Goal: Task Accomplishment & Management: Manage account settings

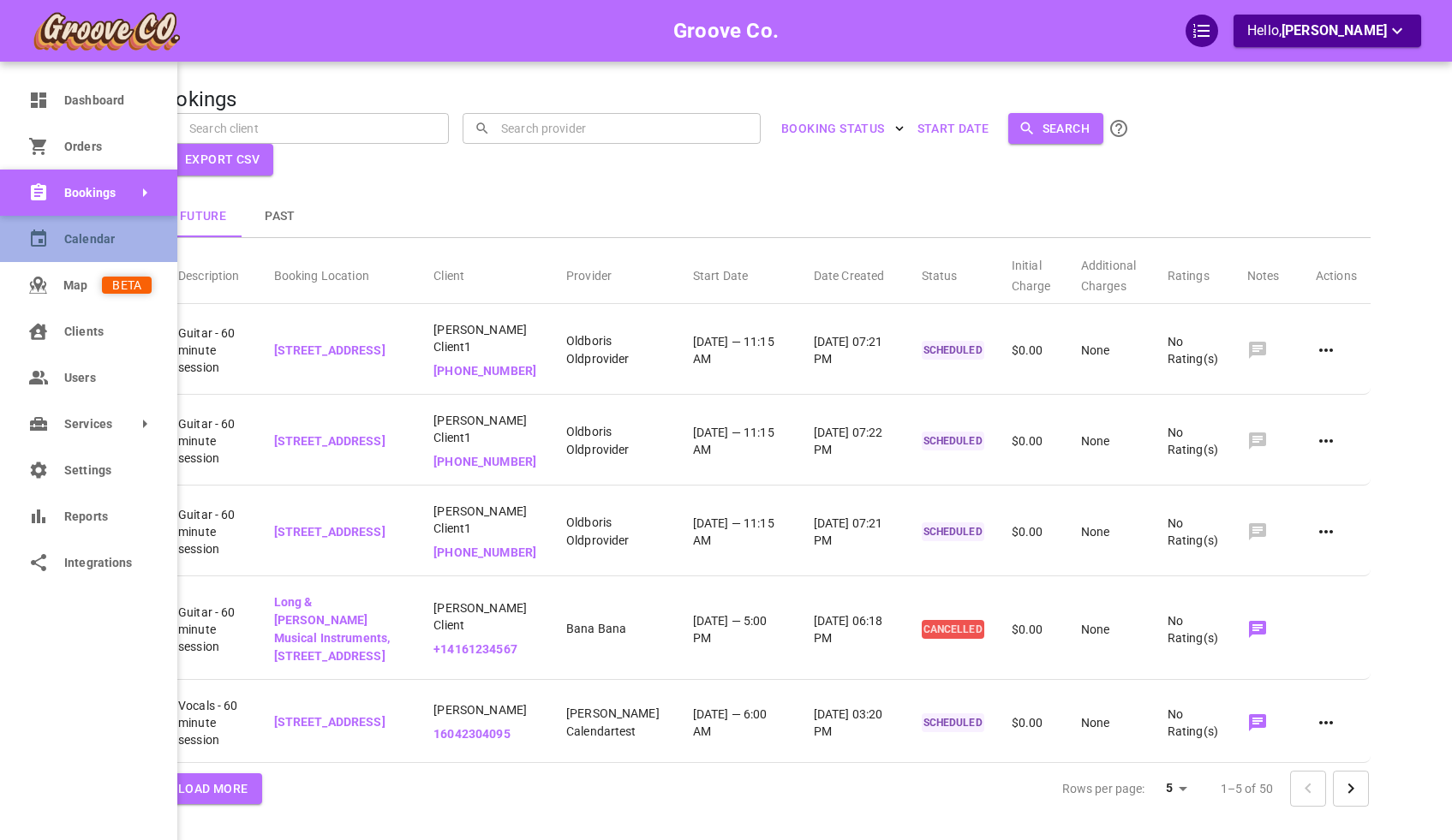
click at [52, 246] on link "Calendar" at bounding box center [88, 238] width 178 height 46
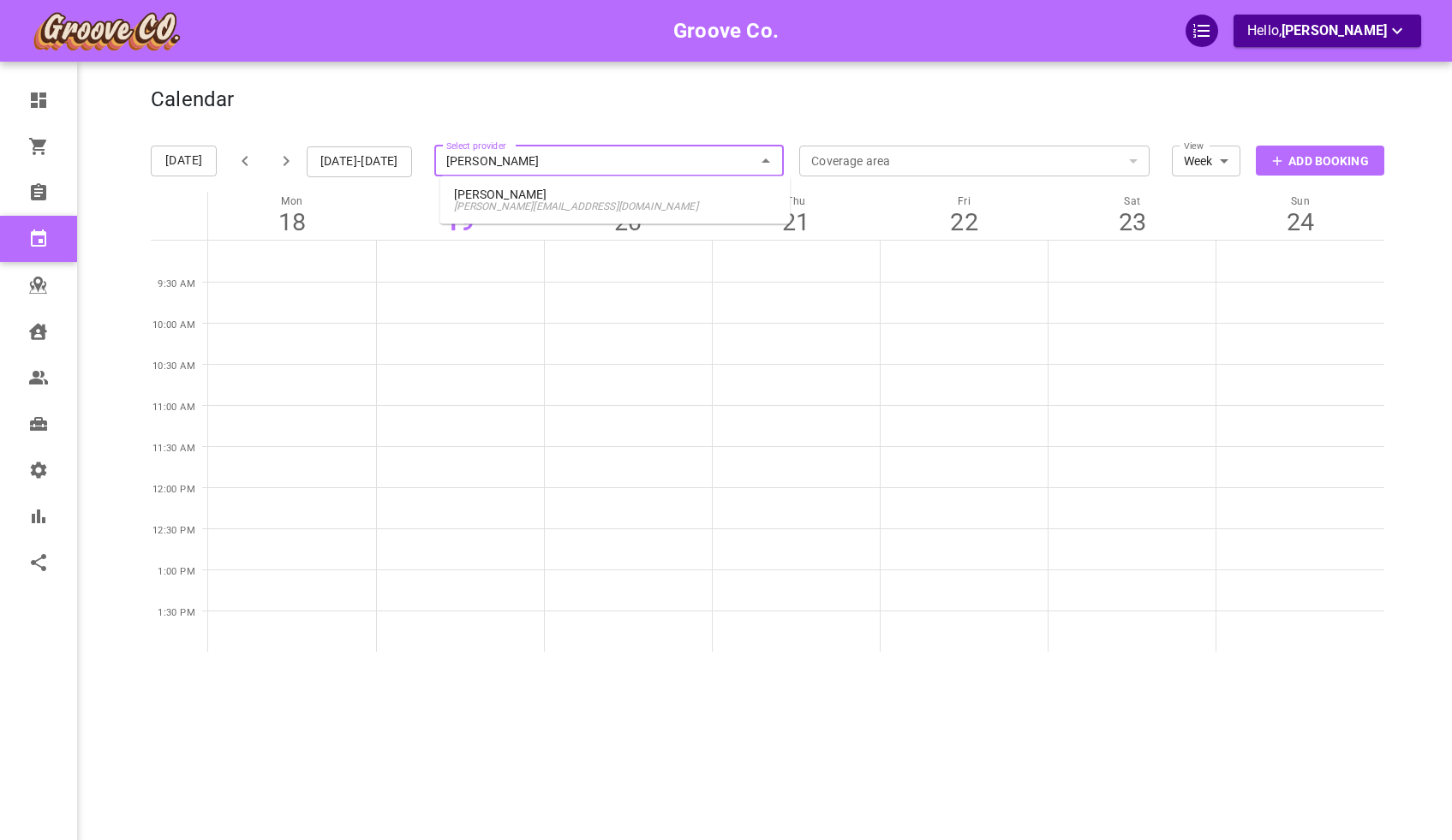
type input "boris van"
click at [583, 203] on span "boris+van@gomarketbox.com" at bounding box center [615, 206] width 322 height 12
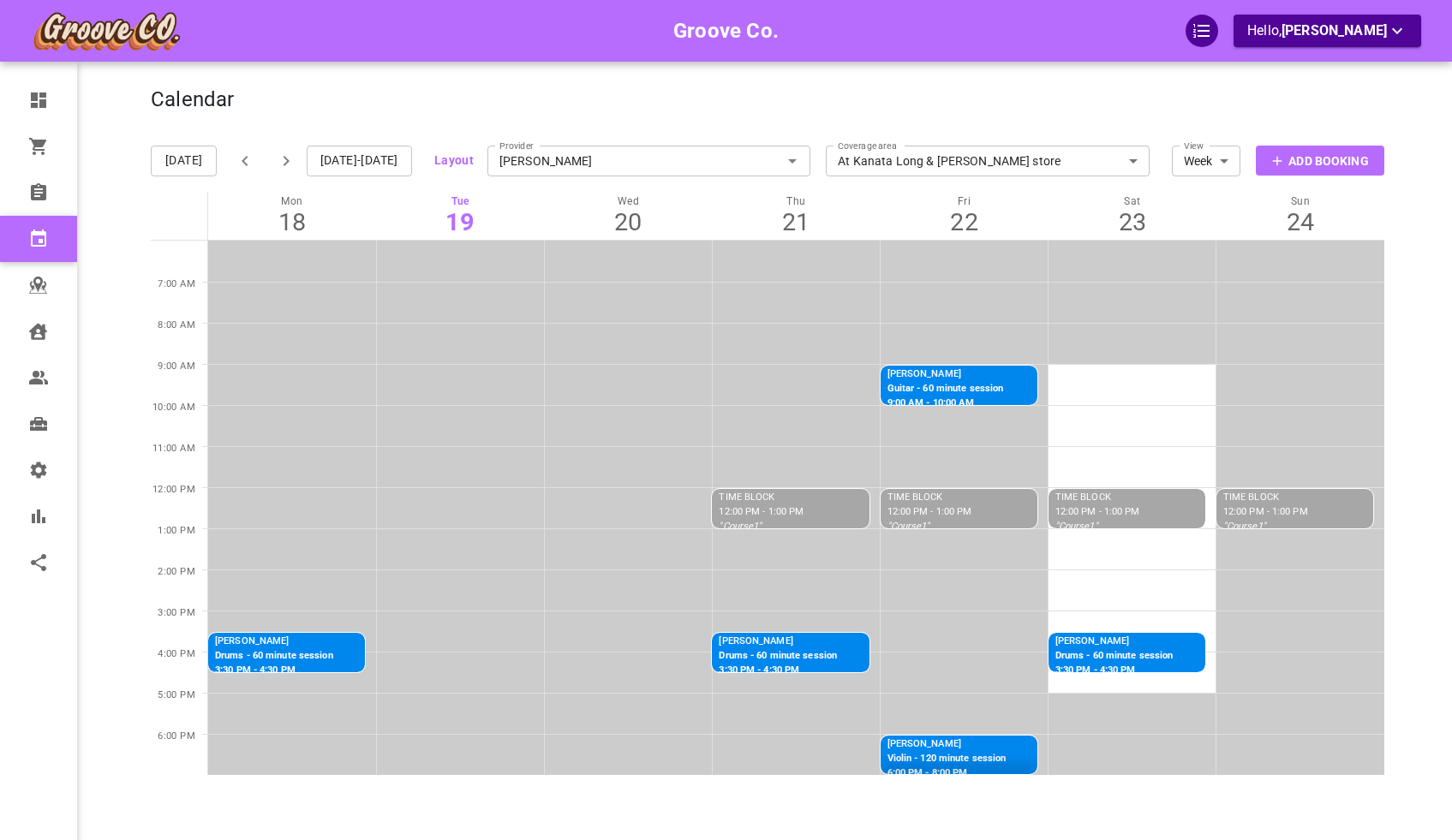
click at [285, 149] on button "button" at bounding box center [285, 160] width 41 height 41
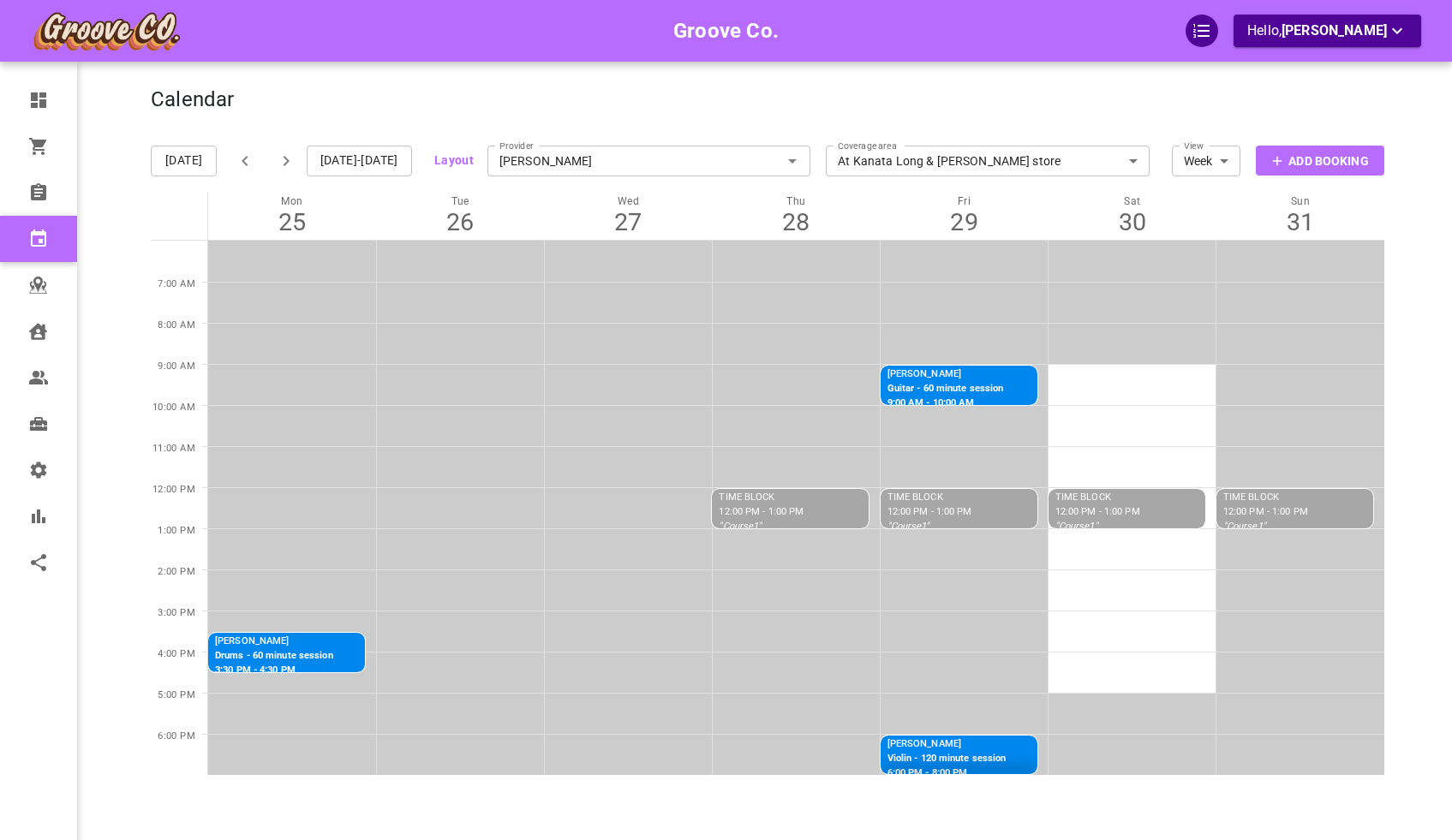
click at [482, 160] on div "Layout Provider Boris Vancouver Provider Coverage area At Kanata Long & McQuade…" at bounding box center [791, 160] width 746 height 62
click at [471, 160] on button "Layout" at bounding box center [453, 160] width 39 height 22
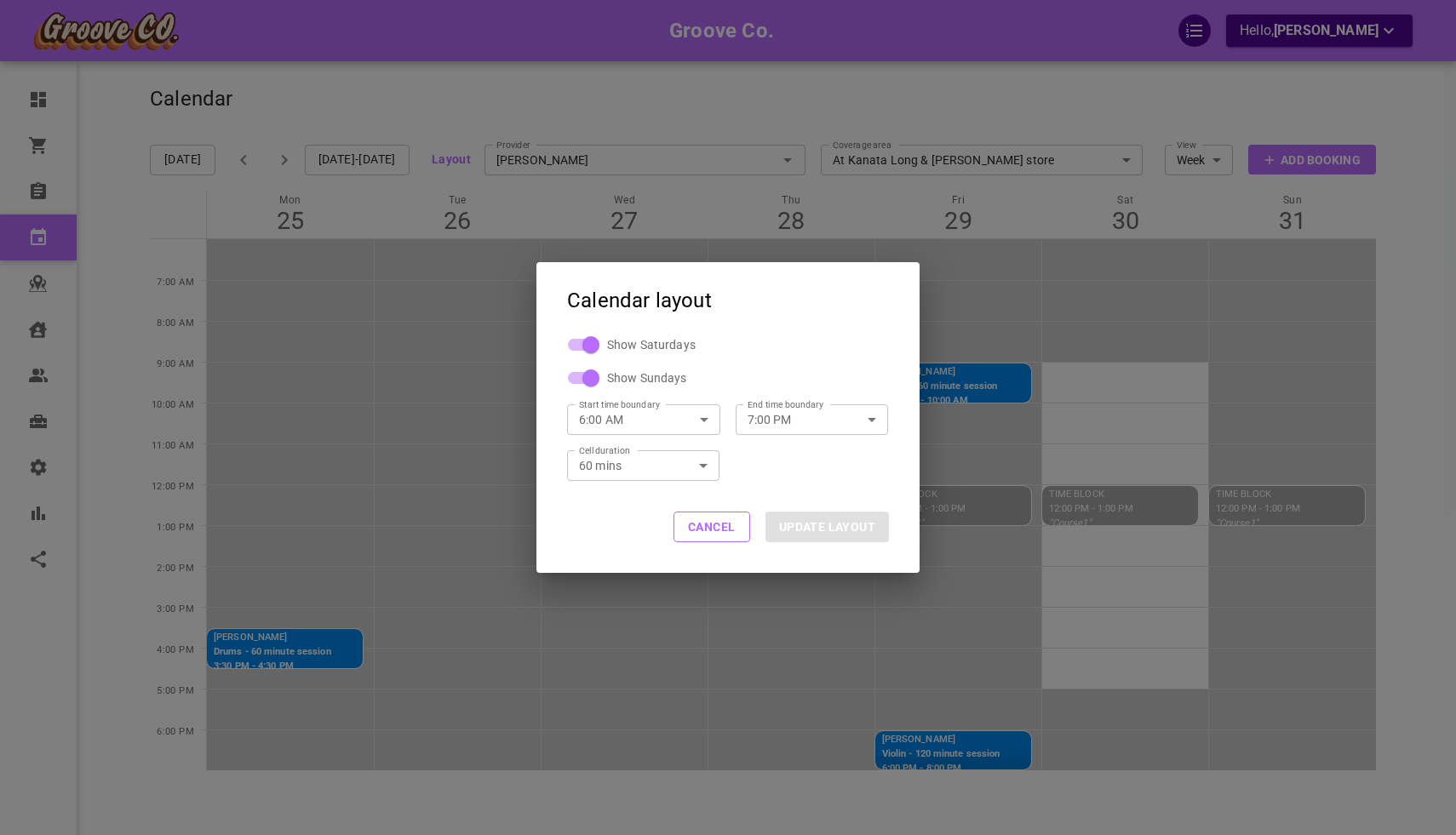
click at [670, 417] on input "6:00 AM" at bounding box center [625, 419] width 116 height 45
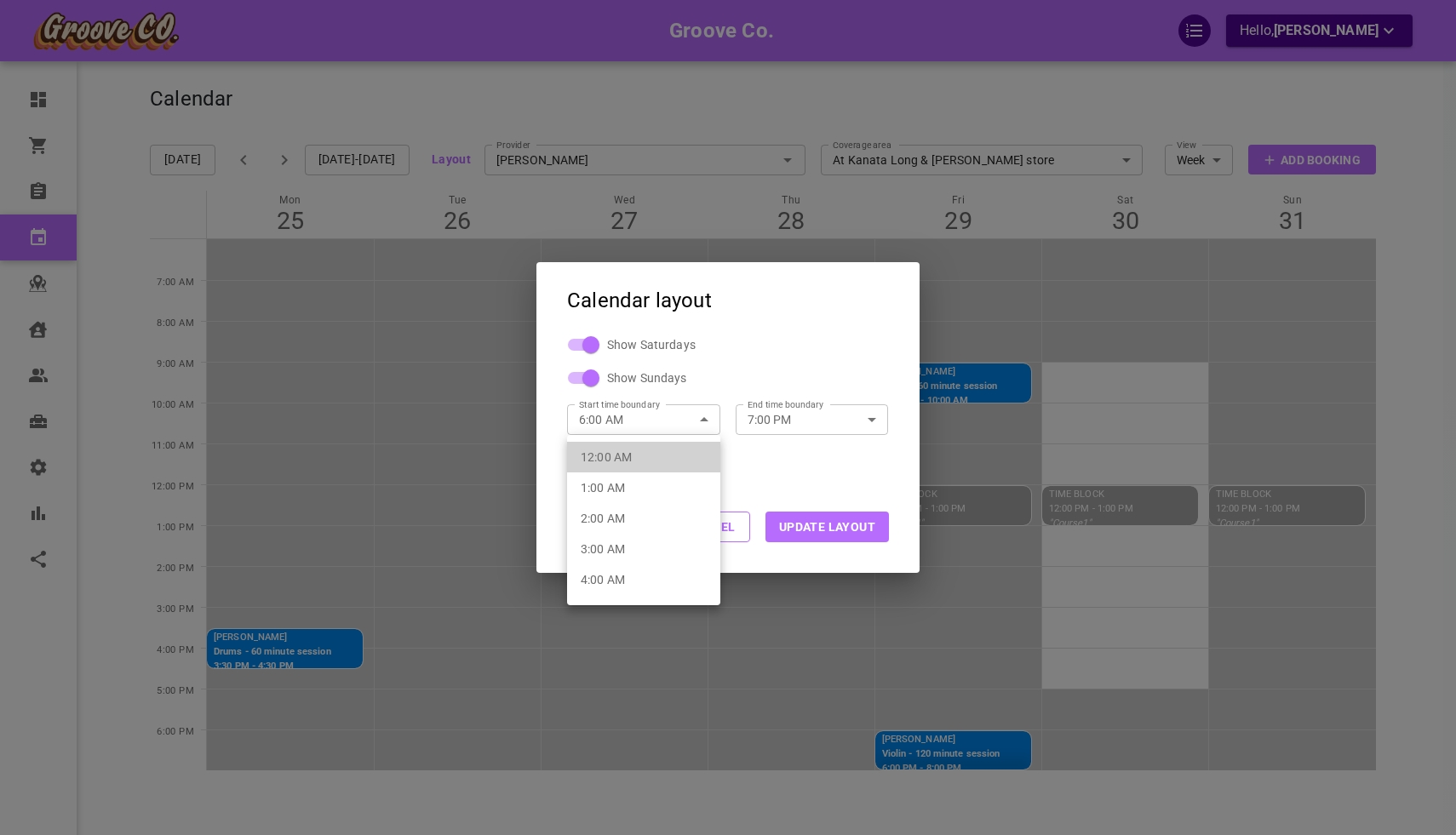
click at [647, 465] on li "12:00 AM" at bounding box center [644, 458] width 153 height 31
type input "12:00 AM"
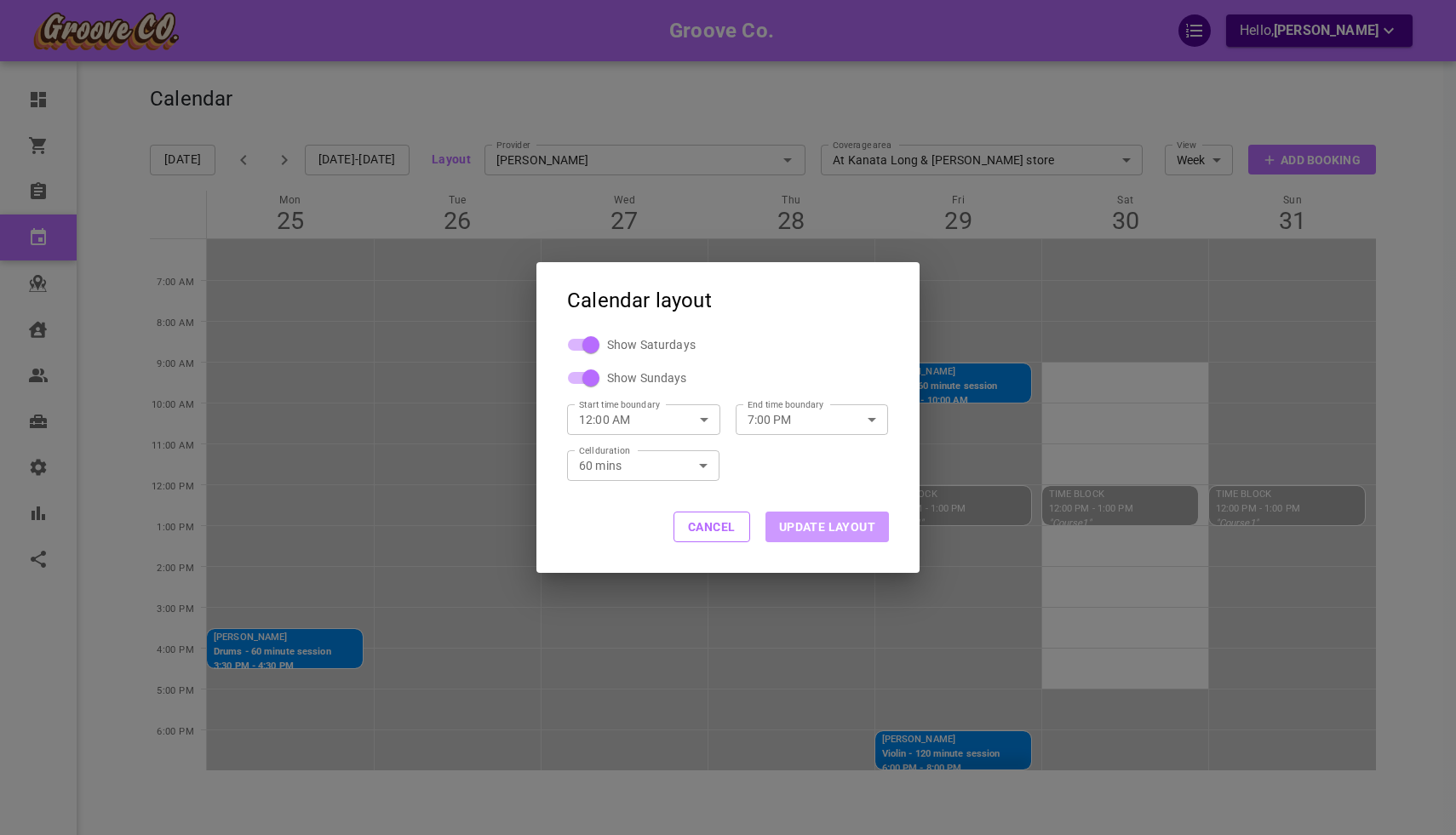
click at [788, 518] on button "UPDATE LAYOUT" at bounding box center [827, 527] width 123 height 31
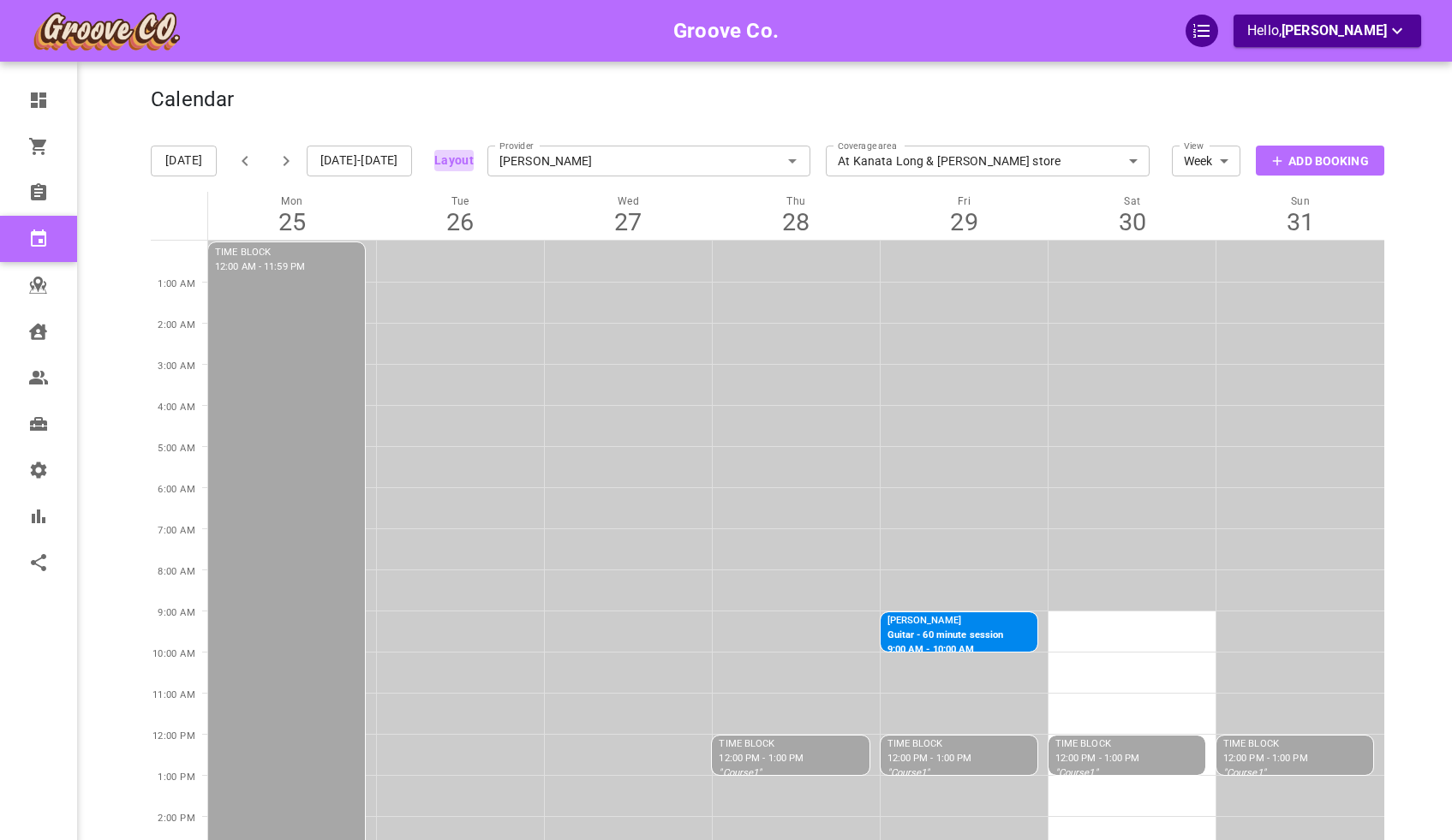
click at [465, 166] on button "Layout" at bounding box center [453, 160] width 39 height 22
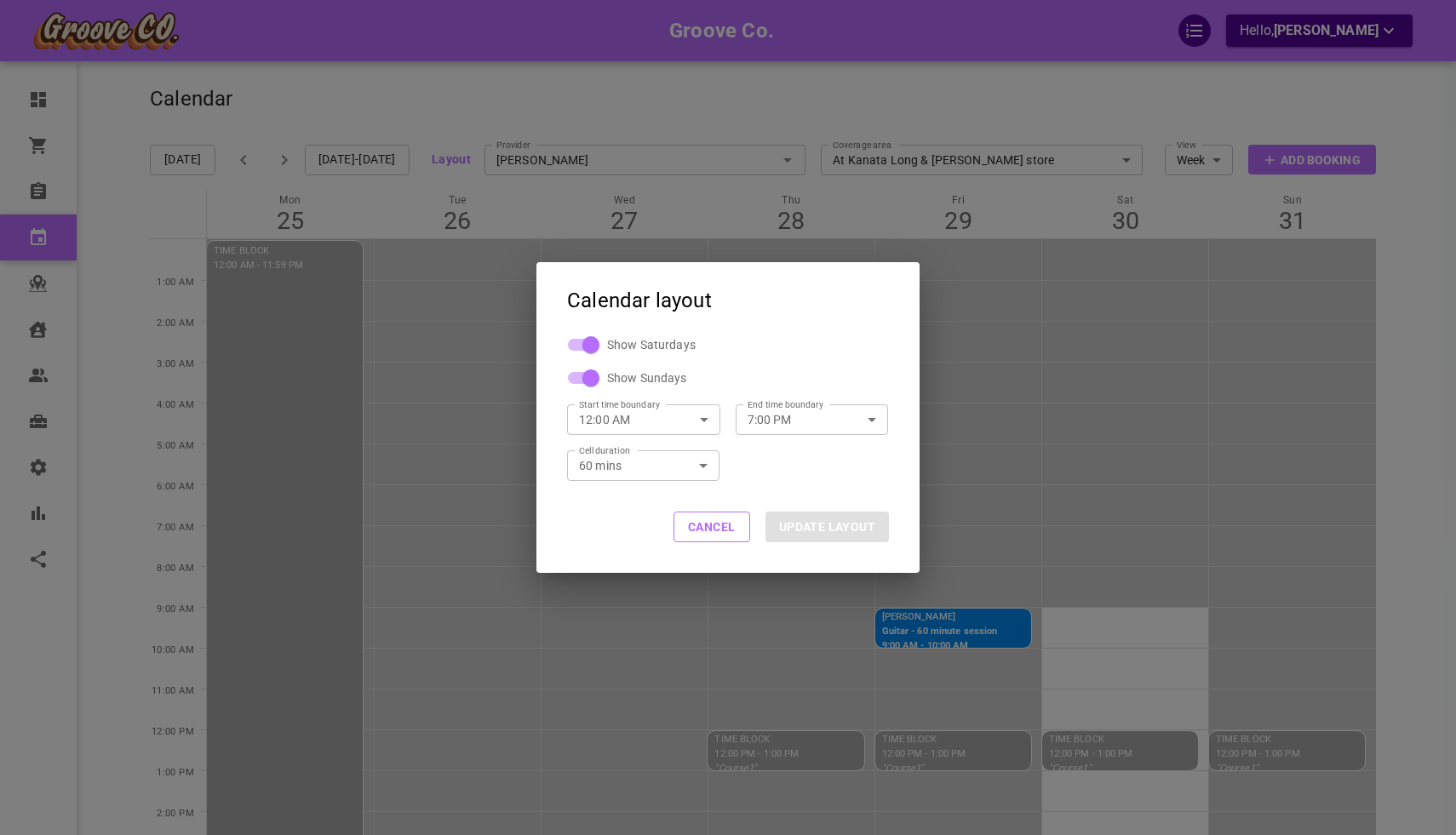
click at [625, 426] on input "12:00 AM" at bounding box center [625, 419] width 116 height 45
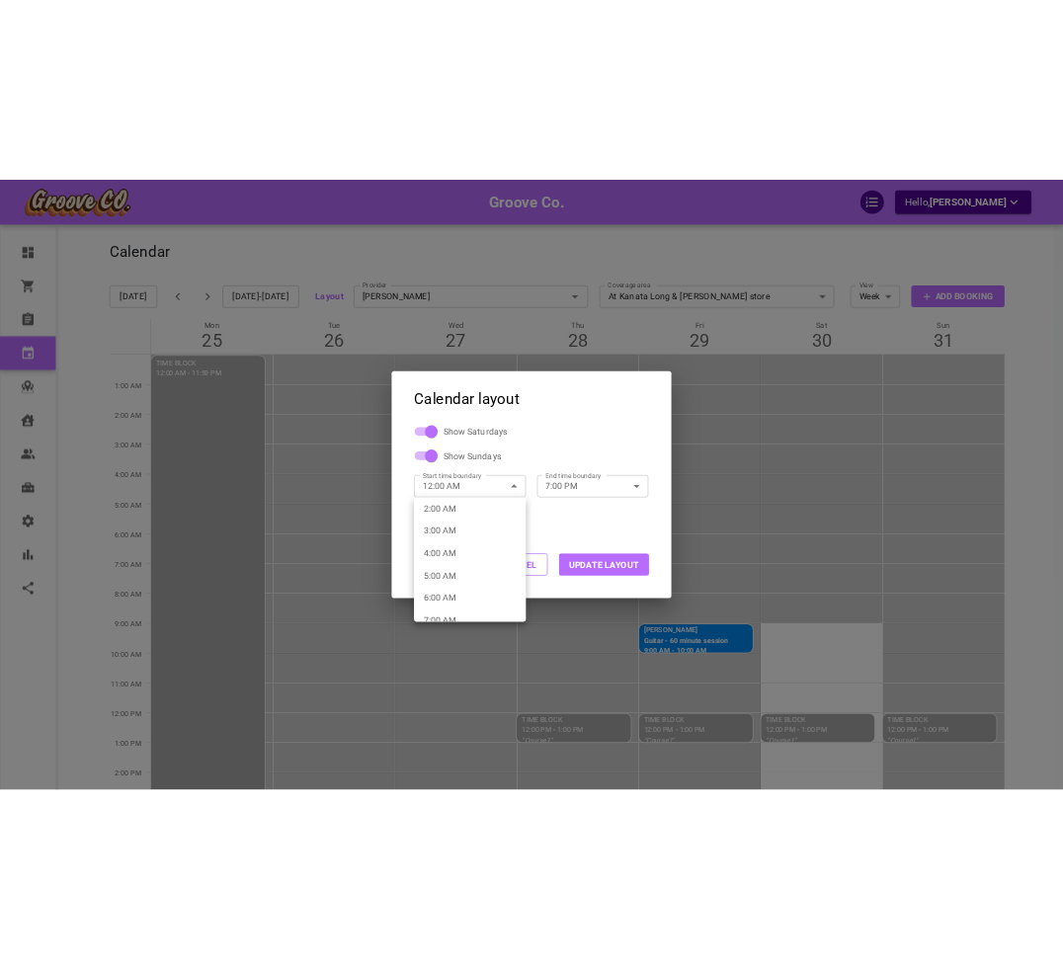
scroll to position [323, 0]
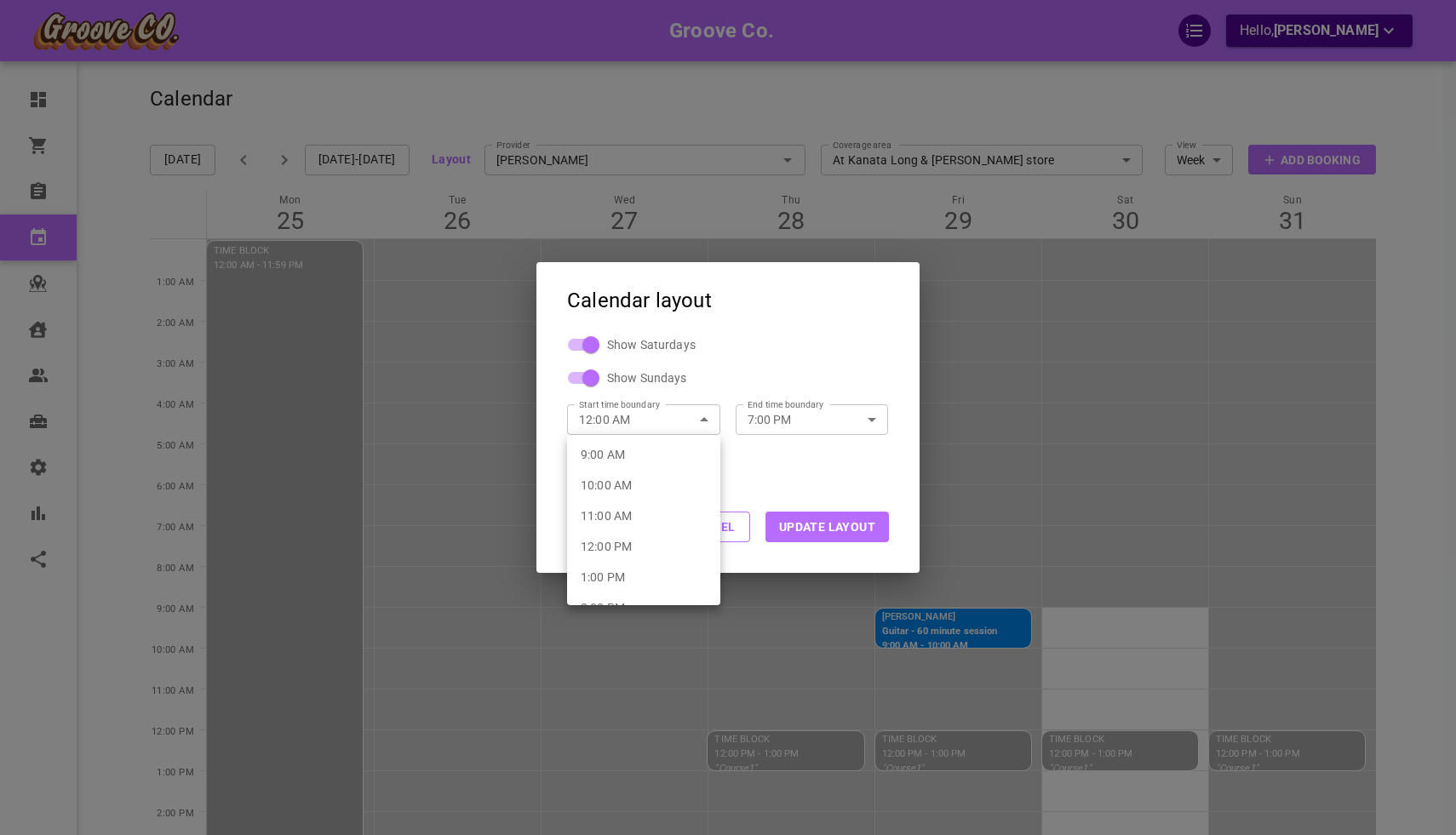
click at [653, 494] on li "10:00 AM" at bounding box center [644, 485] width 153 height 31
type input "10:00 AM"
click at [773, 520] on button "UPDATE LAYOUT" at bounding box center [827, 527] width 123 height 31
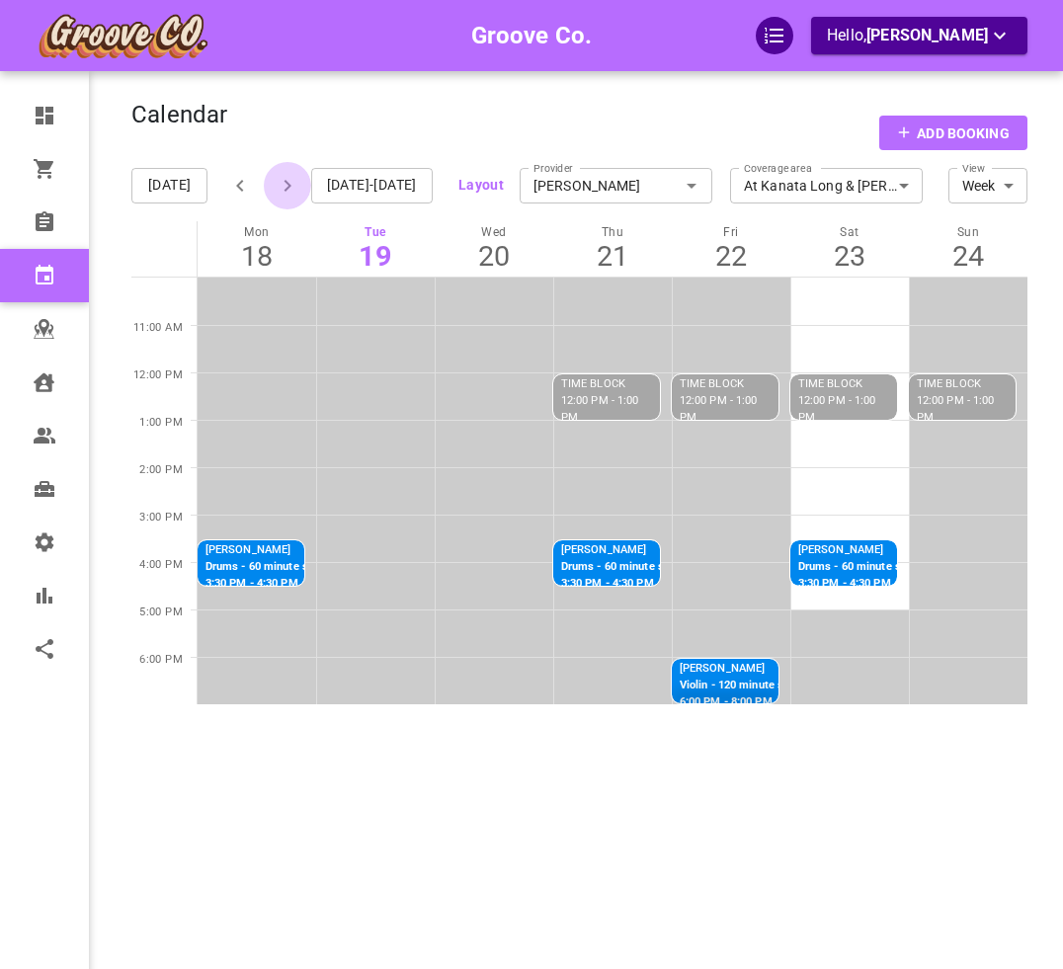
click at [284, 194] on icon "button" at bounding box center [288, 186] width 24 height 24
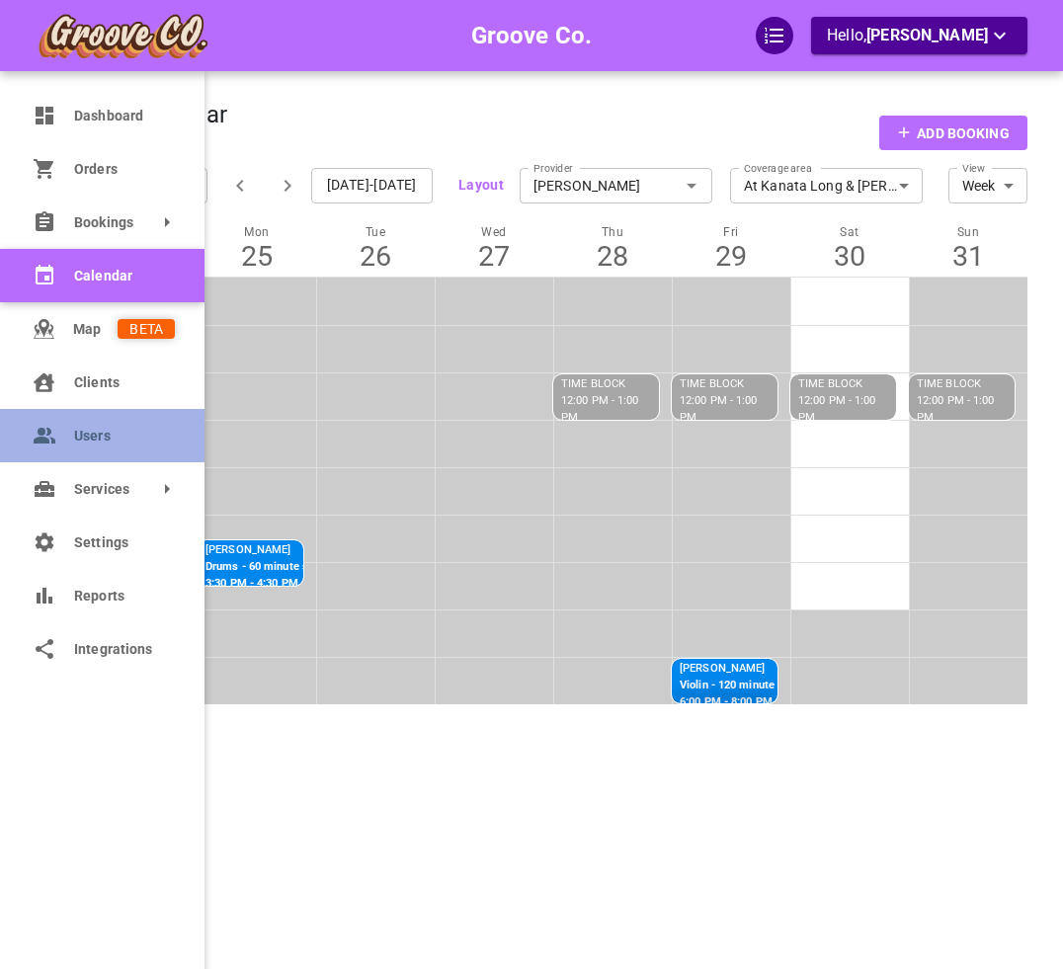
click at [92, 426] on span "Users" at bounding box center [124, 436] width 101 height 21
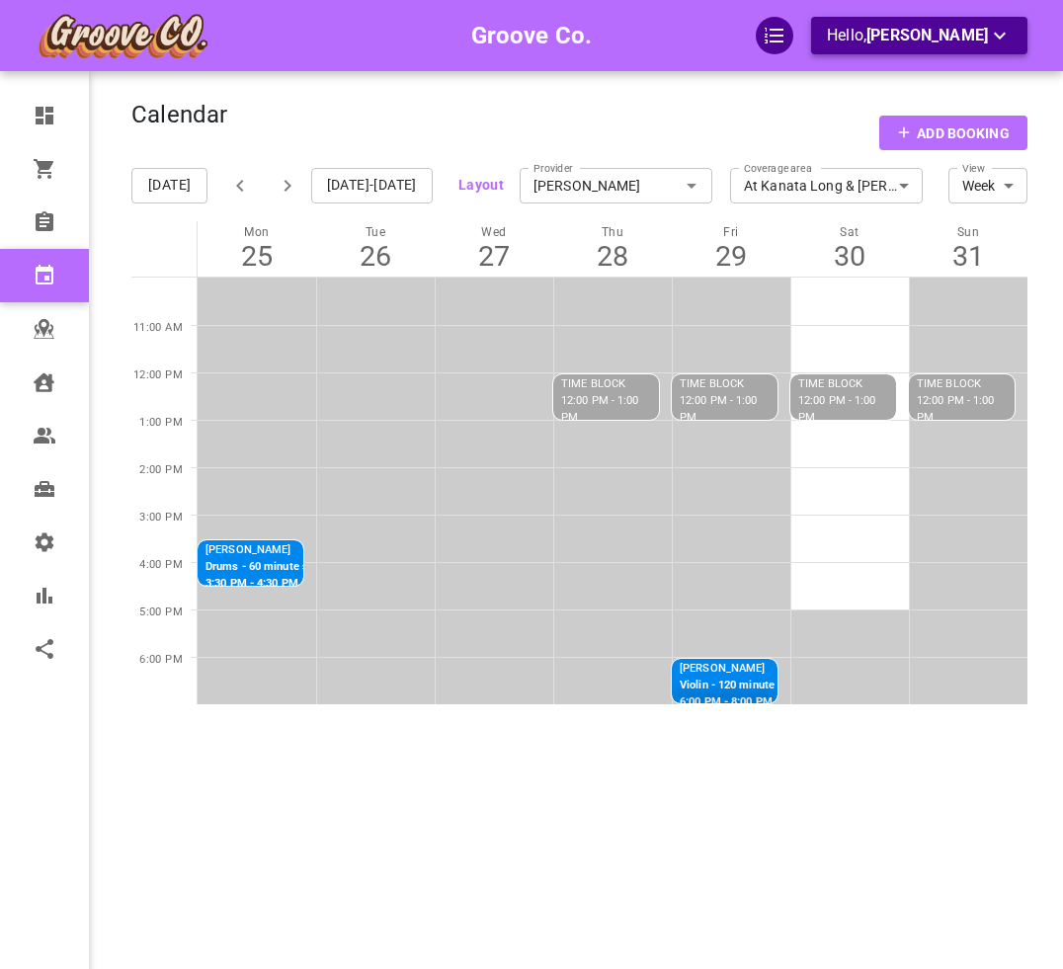
click at [999, 29] on icon "button" at bounding box center [1000, 36] width 24 height 24
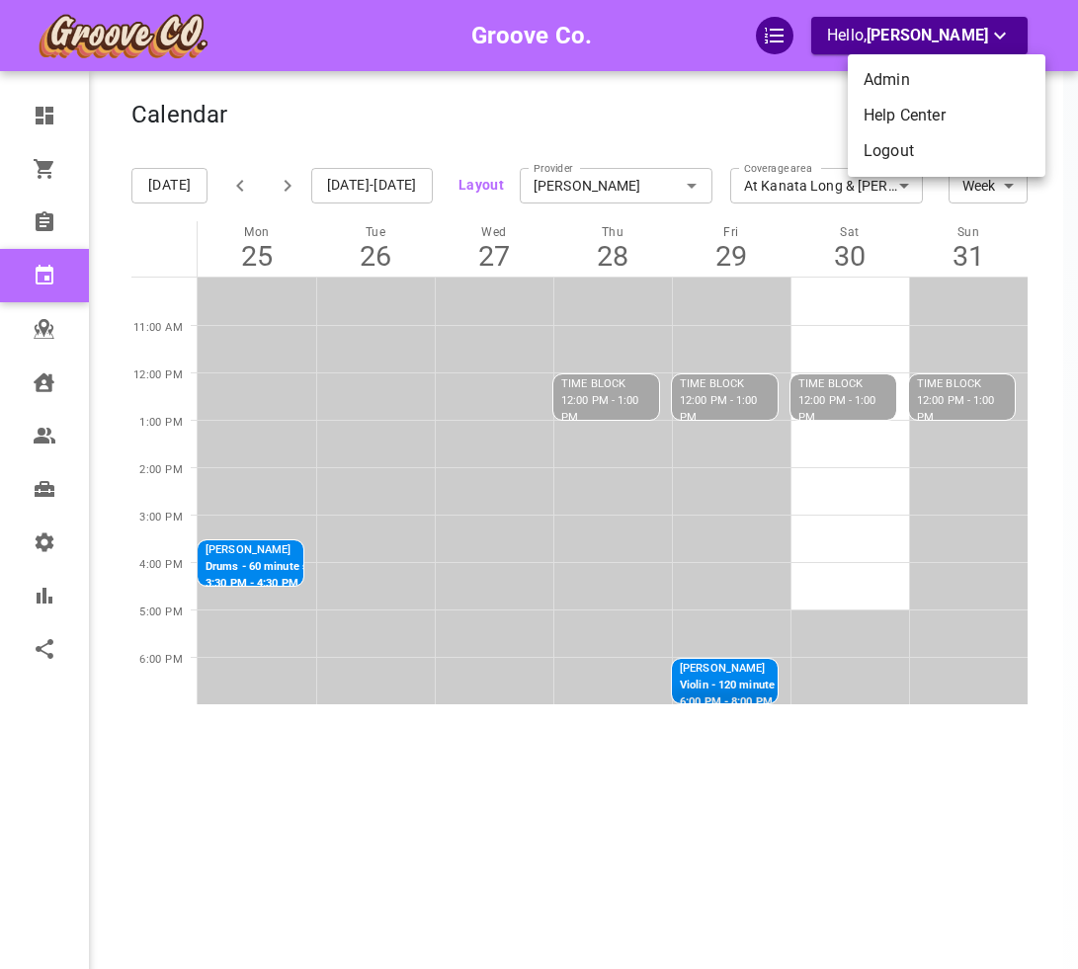
click at [923, 152] on li "Logout" at bounding box center [947, 151] width 198 height 36
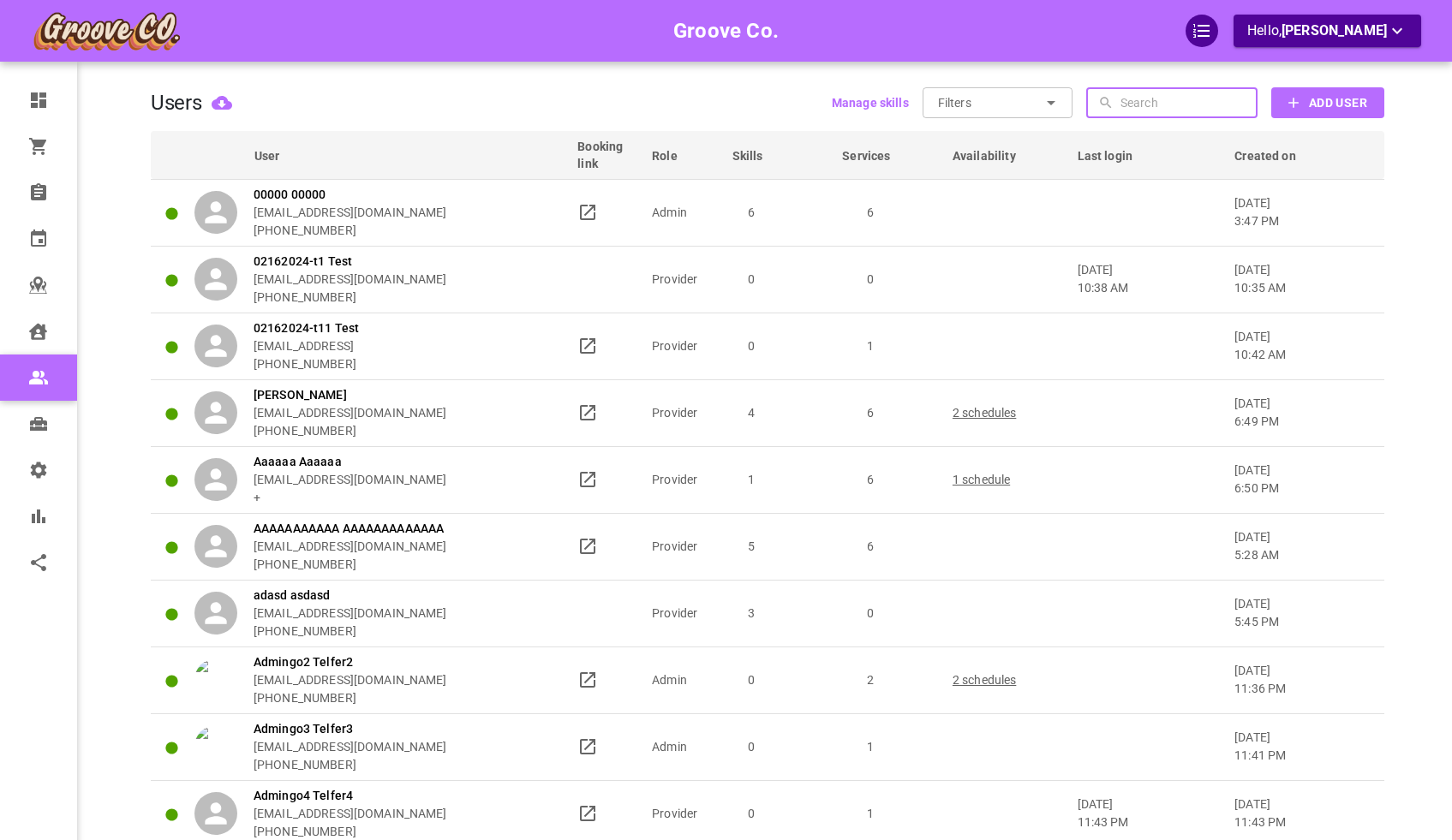
click at [934, 103] on input "text" at bounding box center [1186, 103] width 133 height 31
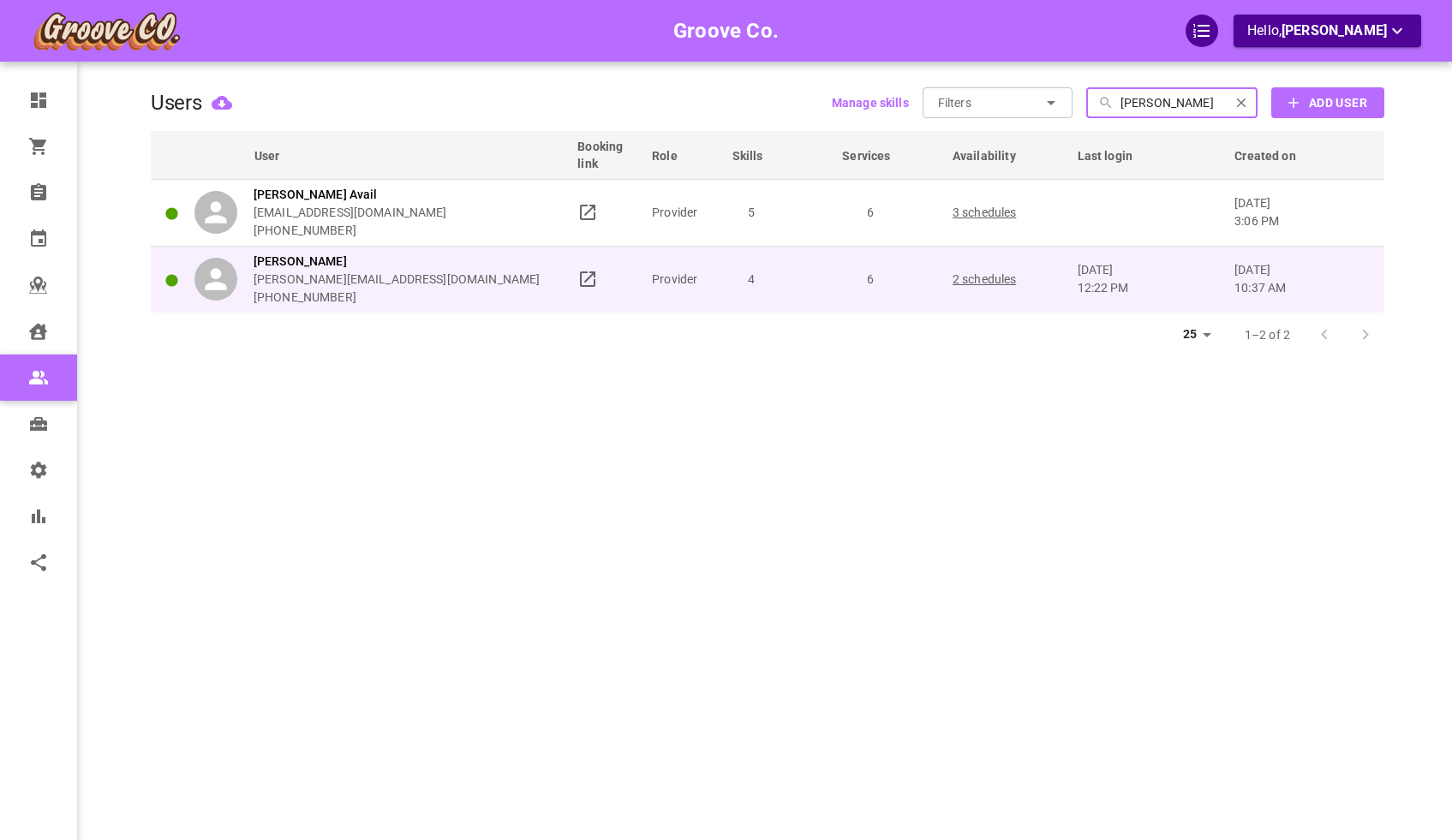
type input "[PERSON_NAME]"
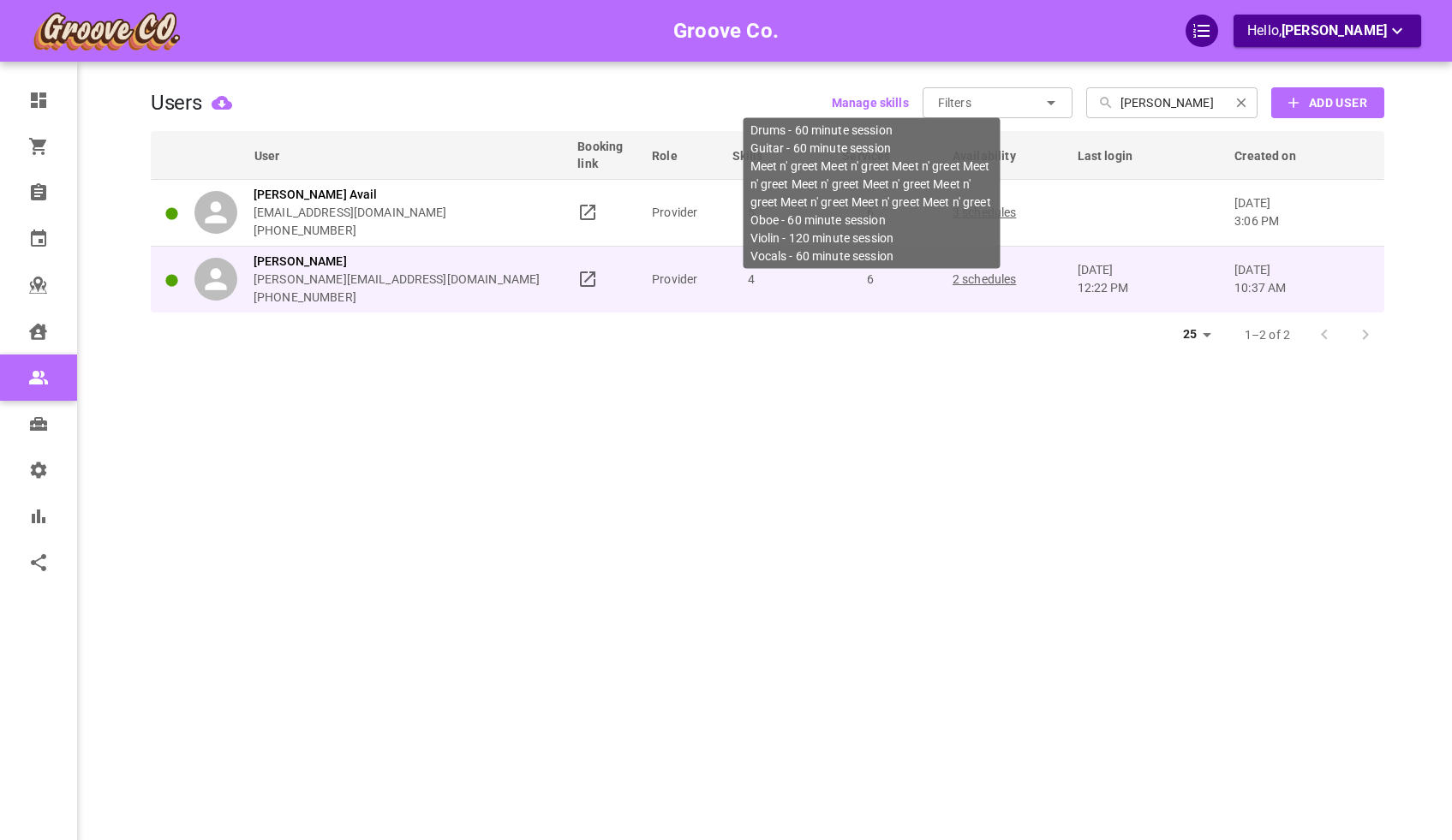
click at [831, 277] on p "6" at bounding box center [870, 279] width 95 height 18
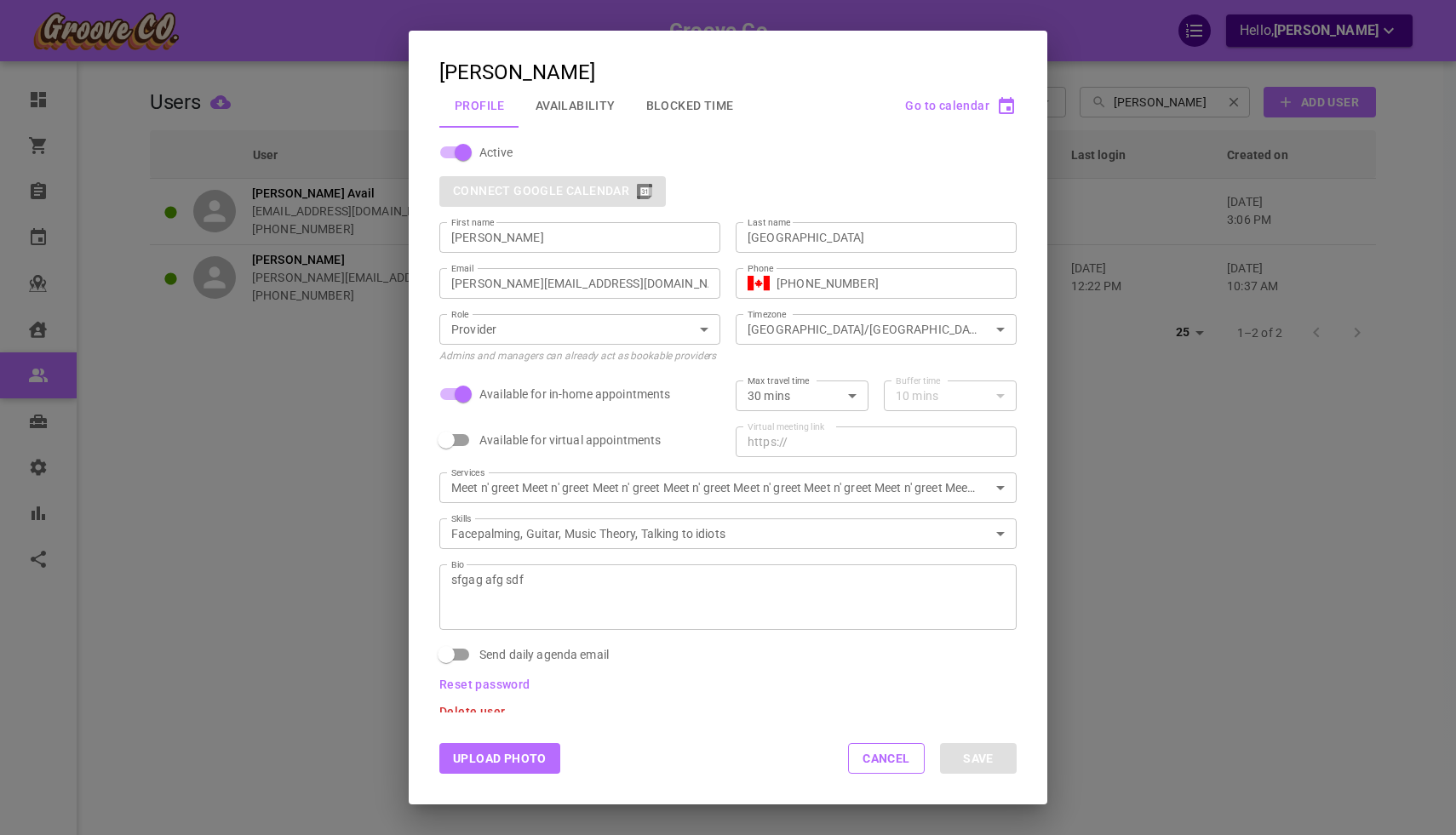
click at [691, 103] on button "Blocked Time" at bounding box center [690, 105] width 118 height 44
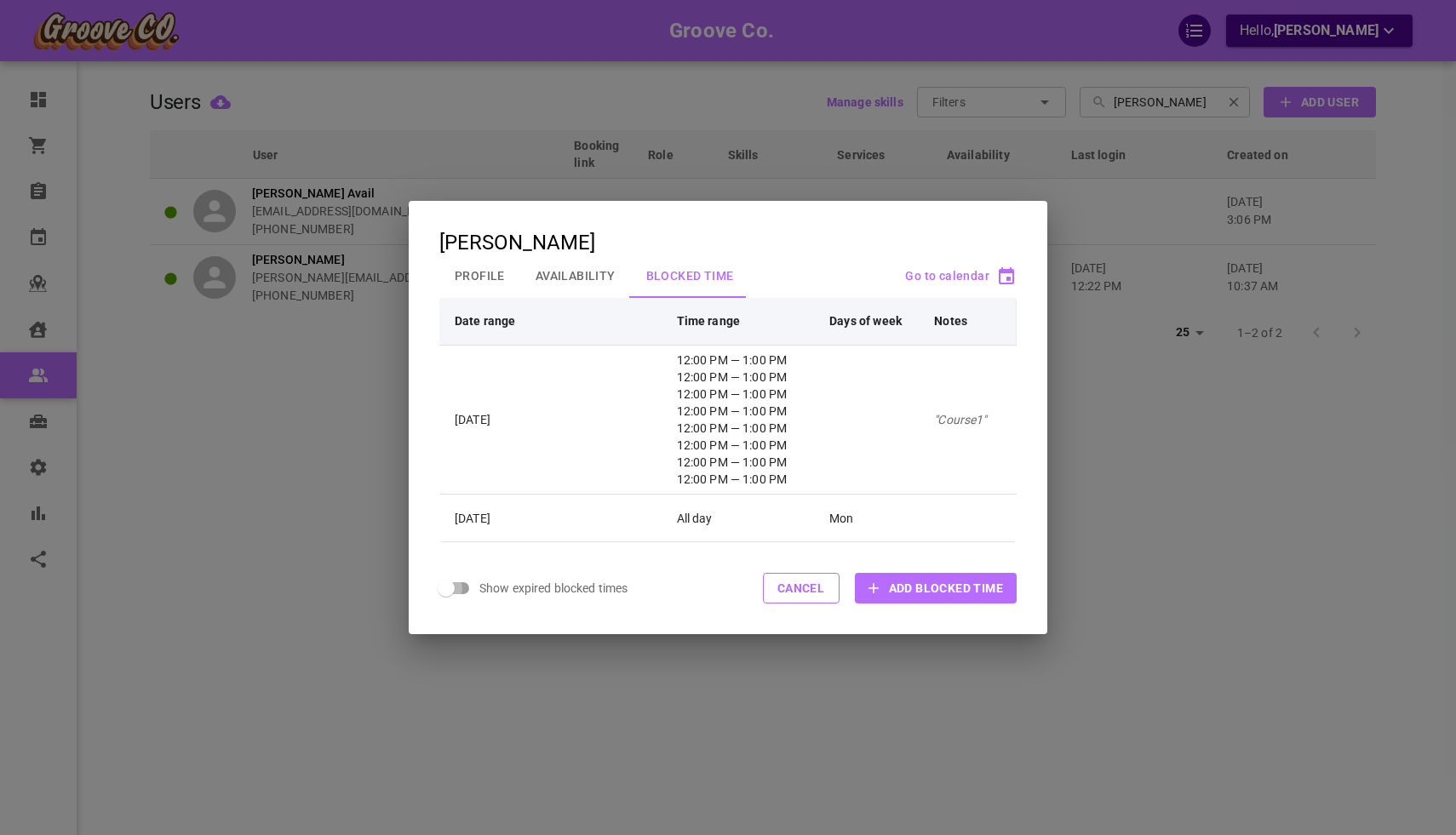
click at [464, 587] on input "Show expired blocked times" at bounding box center [446, 589] width 97 height 33
checkbox input "true"
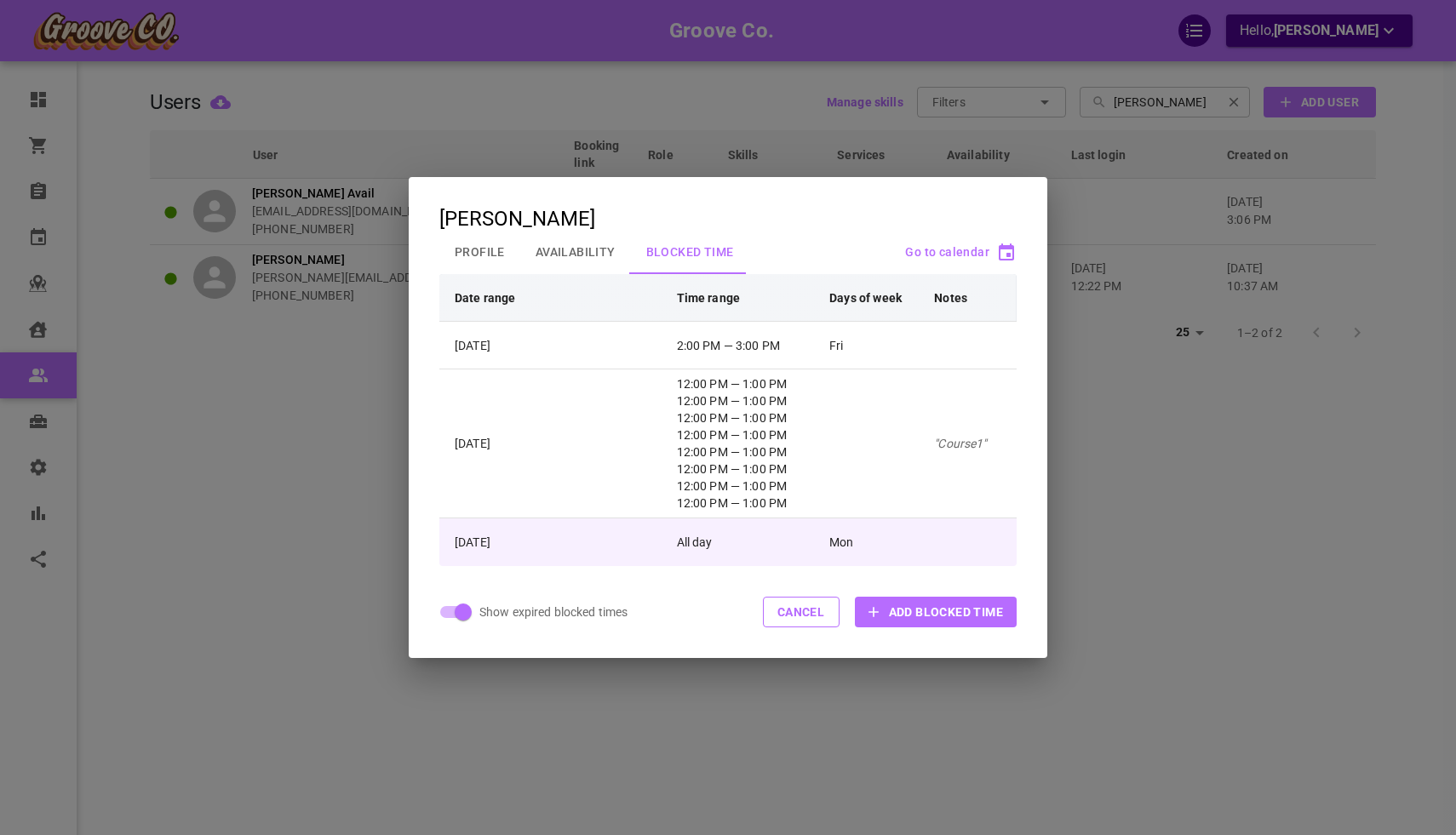
click at [778, 558] on td "All day" at bounding box center [747, 542] width 153 height 47
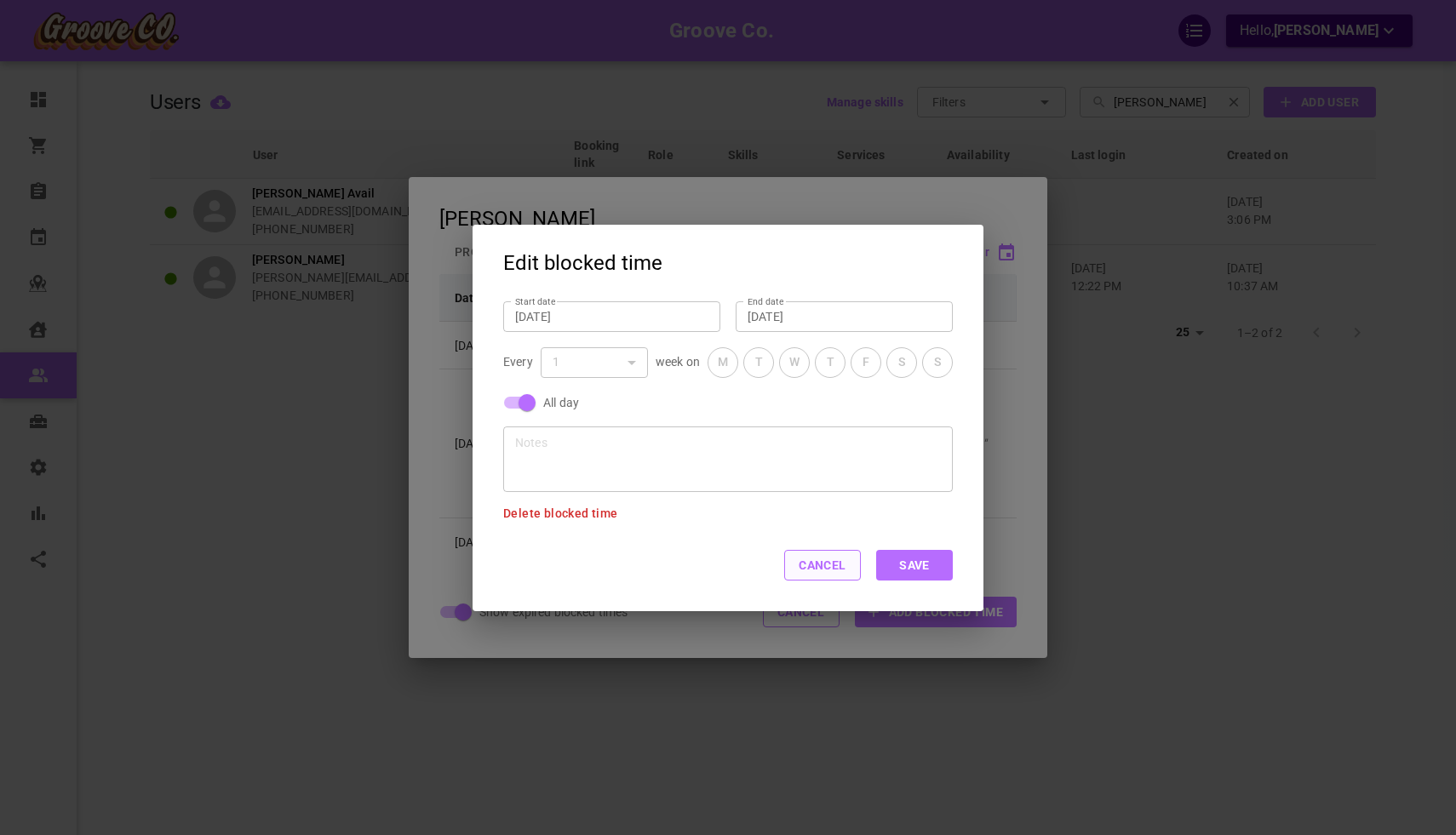
click at [813, 561] on button "Cancel" at bounding box center [822, 565] width 77 height 31
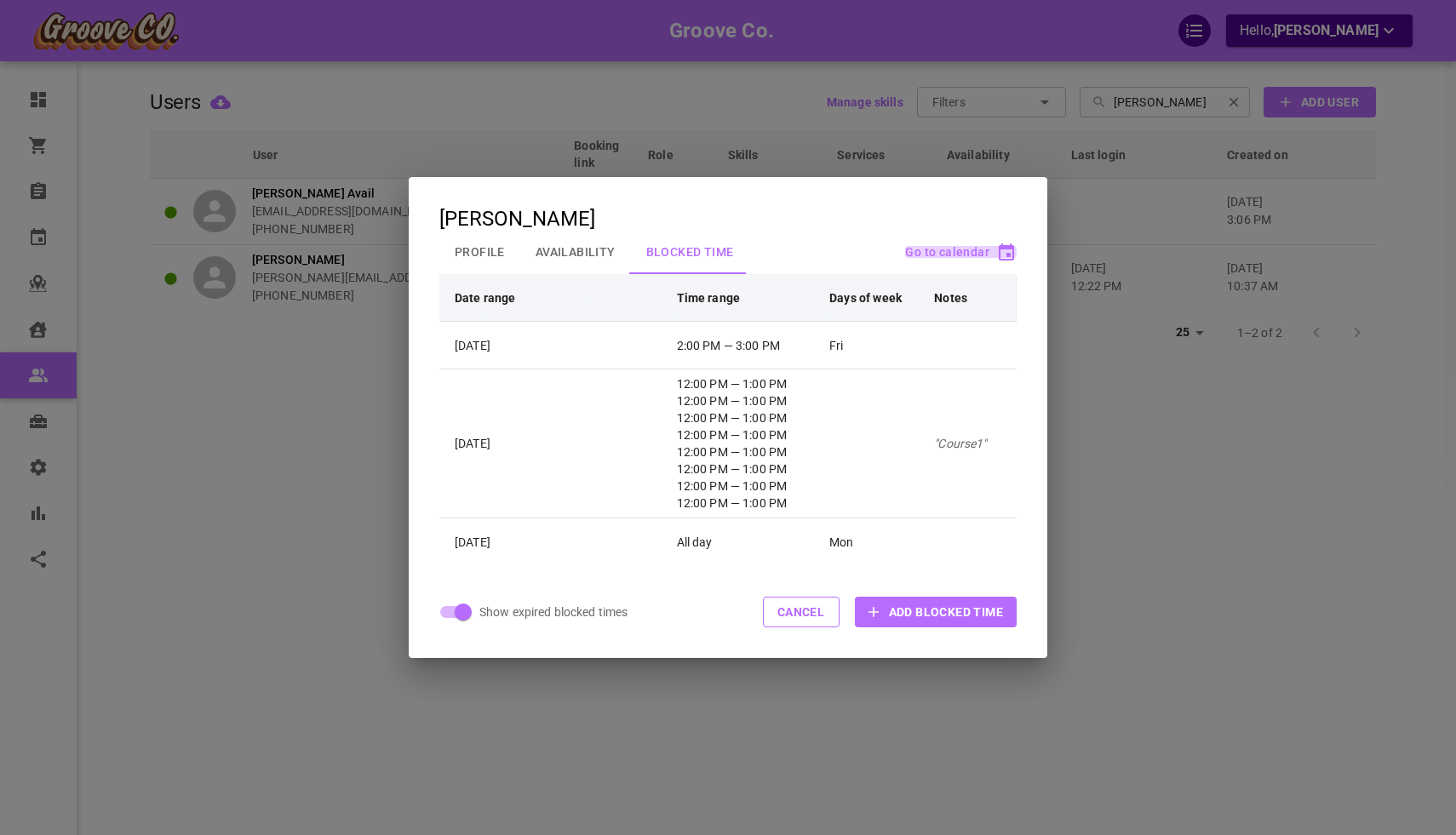
click at [928, 248] on span "Go to calendar" at bounding box center [947, 252] width 84 height 14
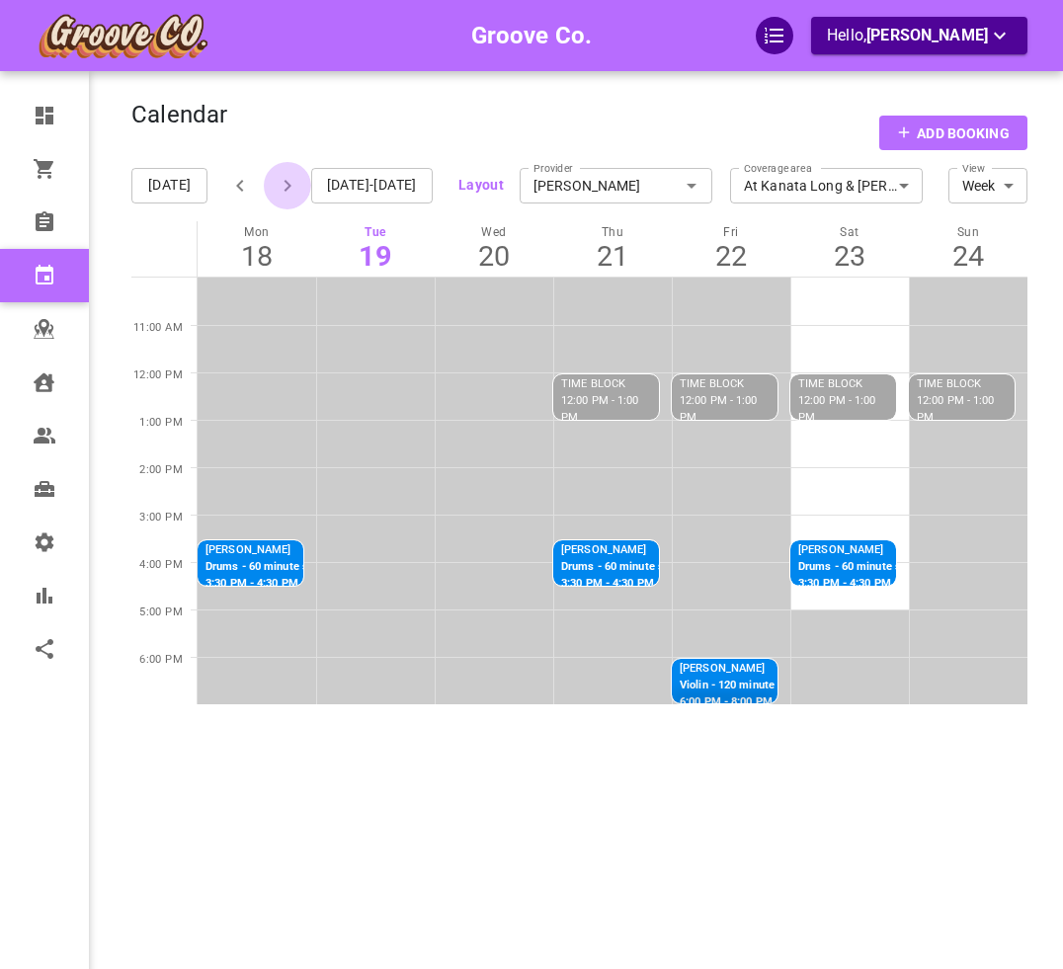
click at [284, 188] on icon "button" at bounding box center [287, 186] width 7 height 12
click at [283, 189] on icon "button" at bounding box center [288, 186] width 24 height 24
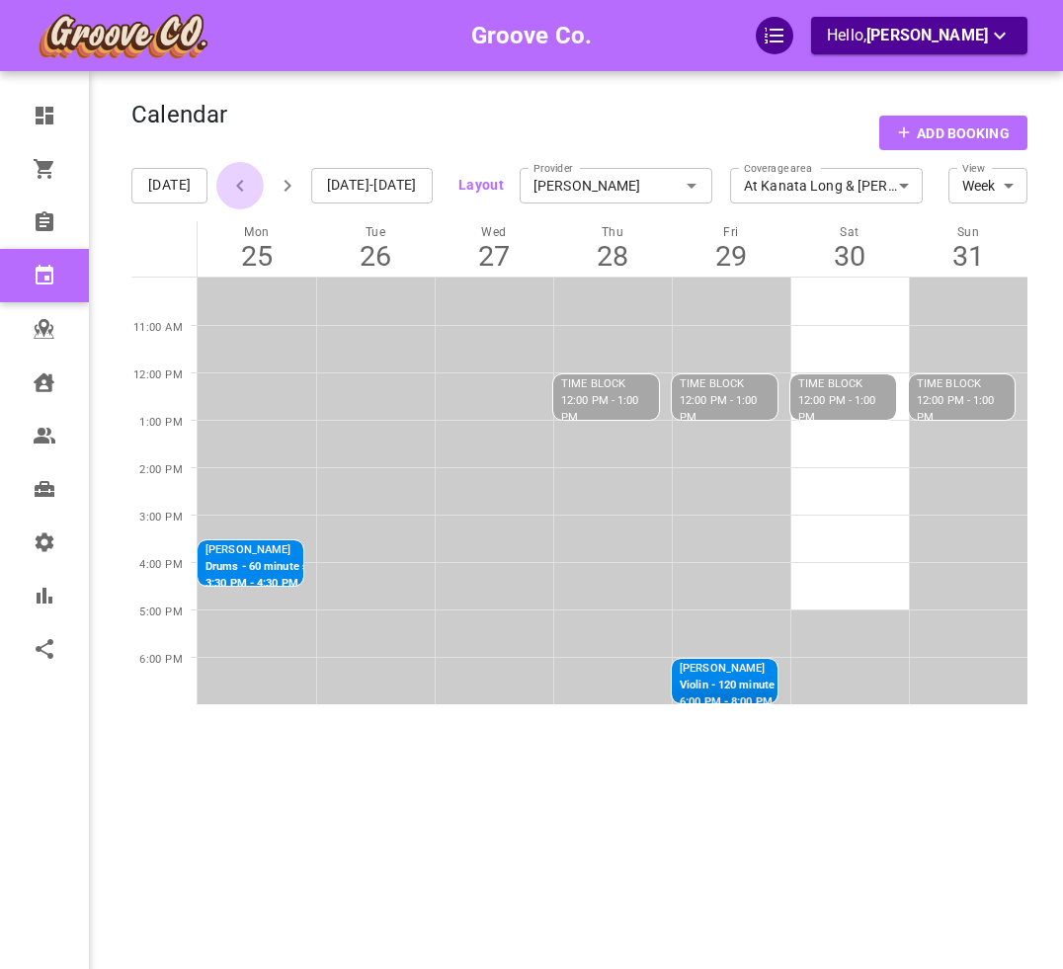
click at [228, 184] on icon "button" at bounding box center [240, 186] width 24 height 24
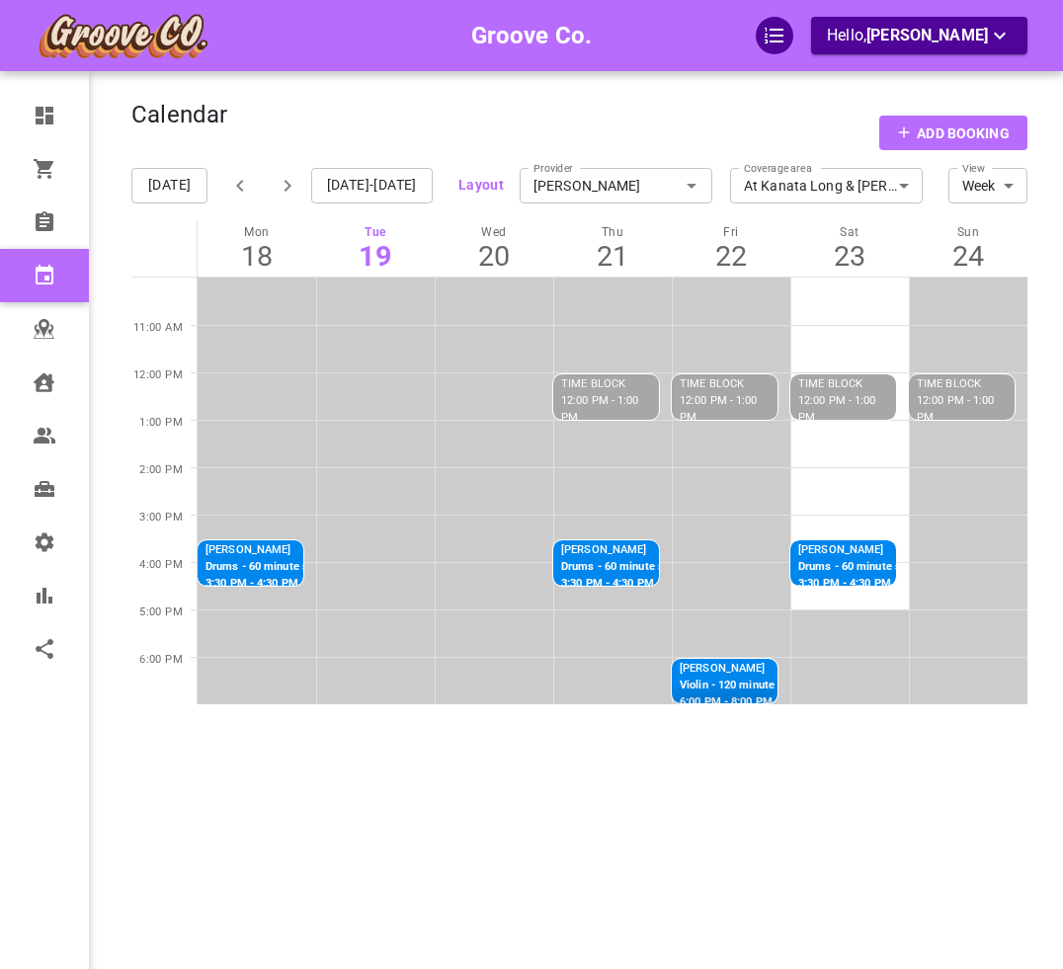
click at [293, 192] on icon "button" at bounding box center [288, 186] width 24 height 24
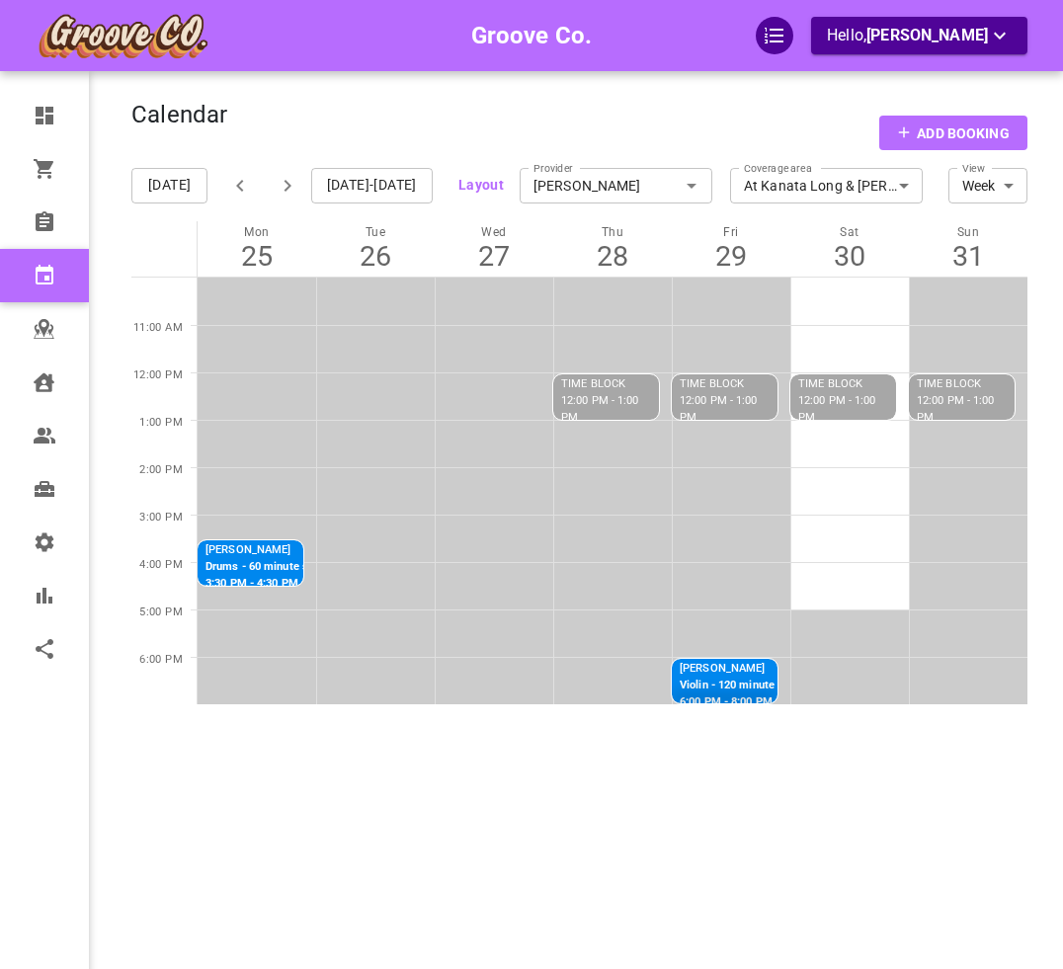
click at [238, 199] on button "button" at bounding box center [239, 185] width 47 height 47
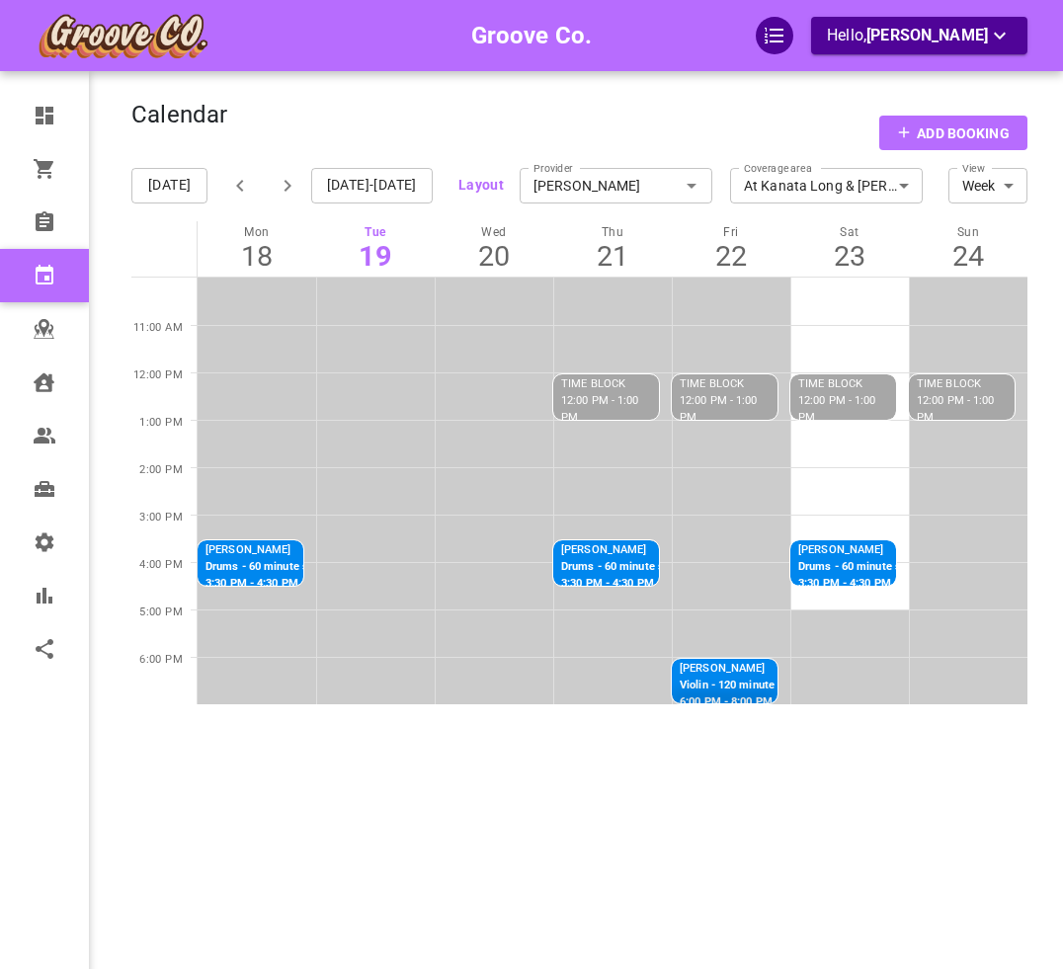
click at [292, 184] on icon "button" at bounding box center [288, 186] width 24 height 24
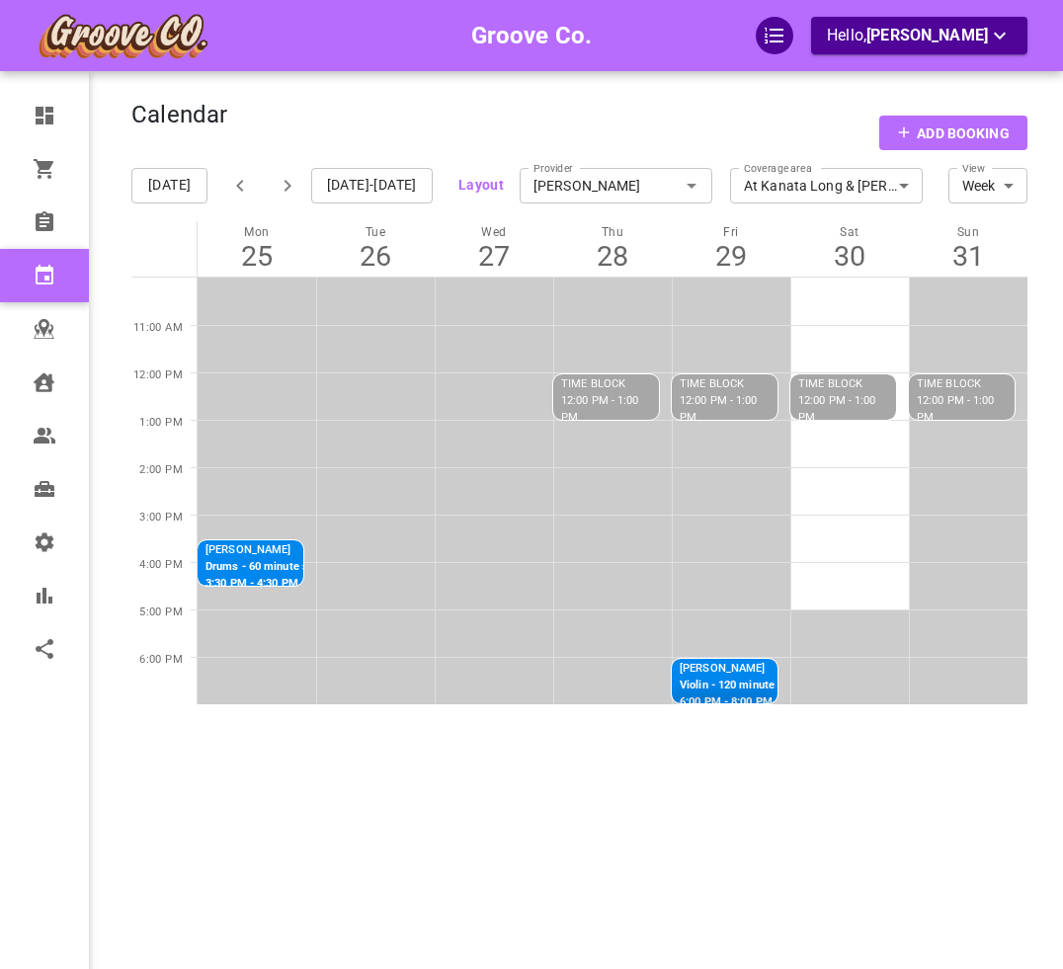
click at [228, 183] on icon "button" at bounding box center [240, 186] width 24 height 24
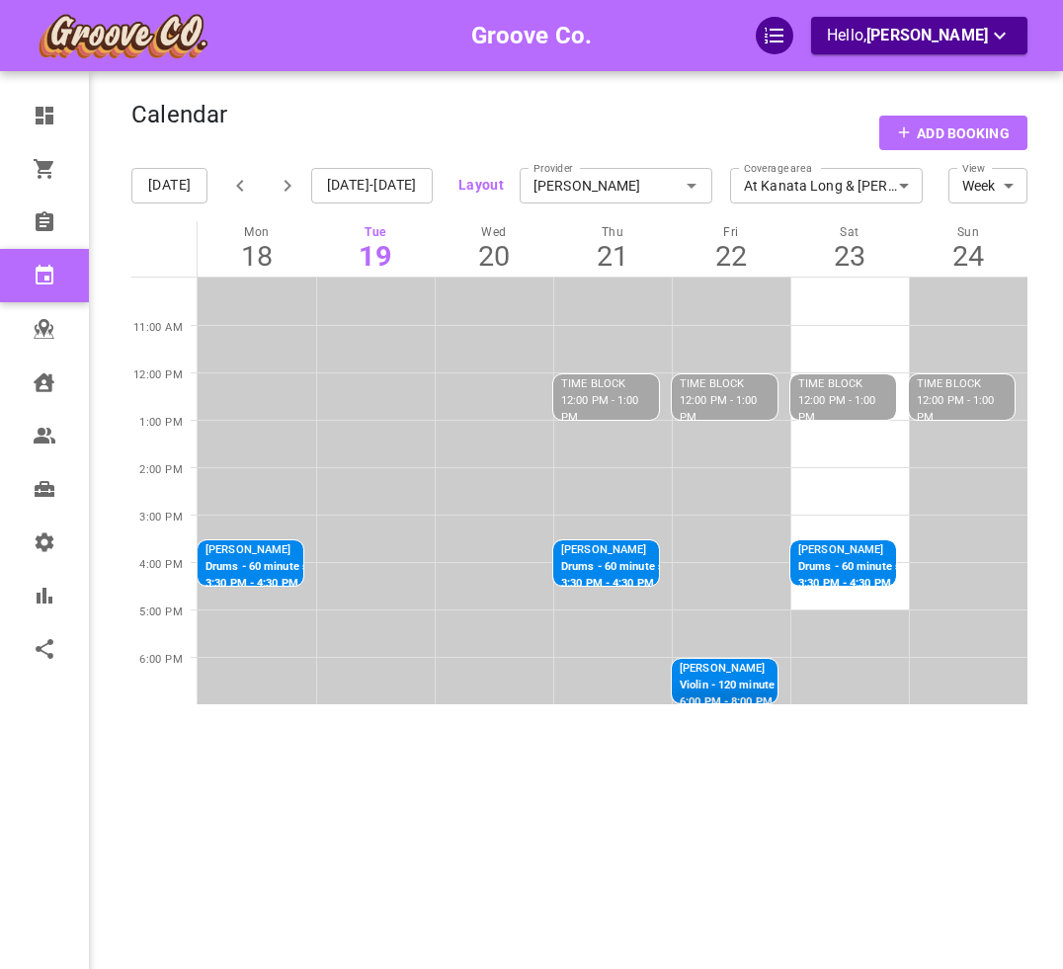
click at [288, 186] on icon "button" at bounding box center [288, 186] width 24 height 24
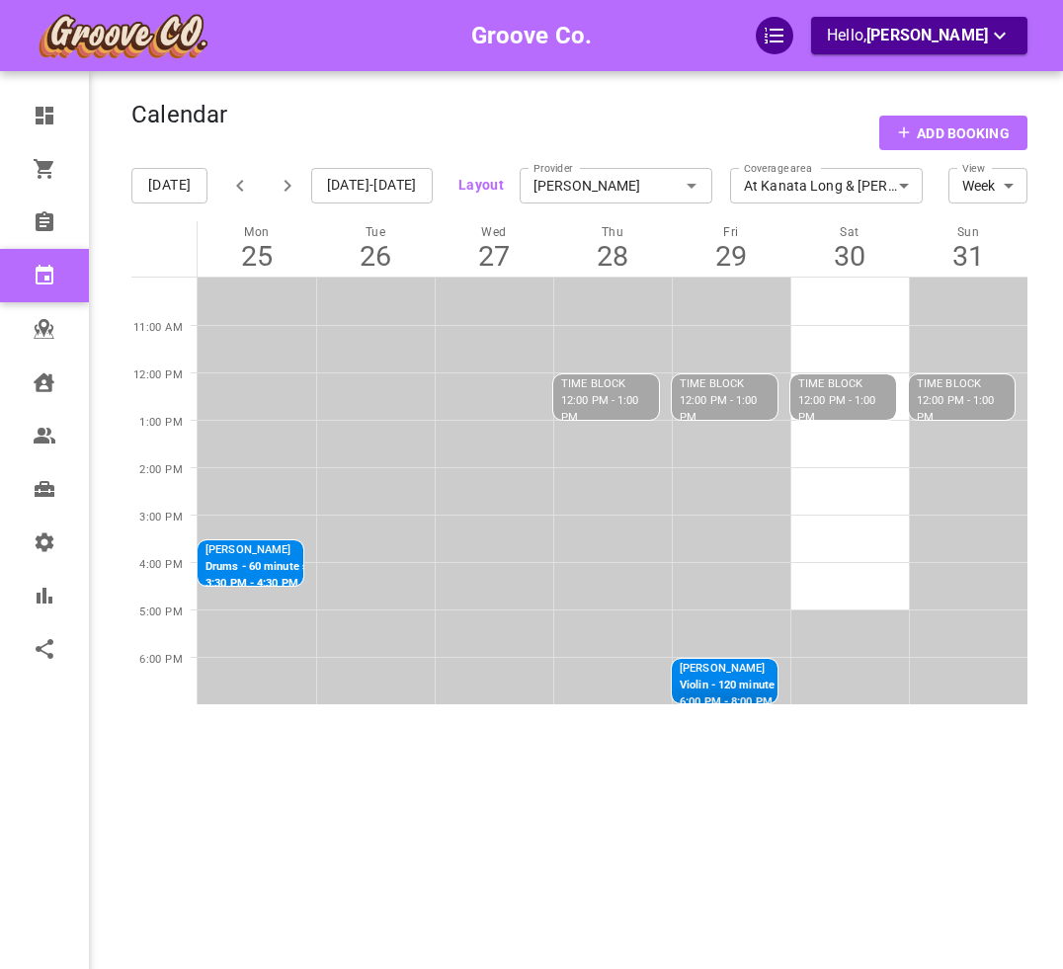
click at [240, 191] on icon "button" at bounding box center [240, 186] width 24 height 24
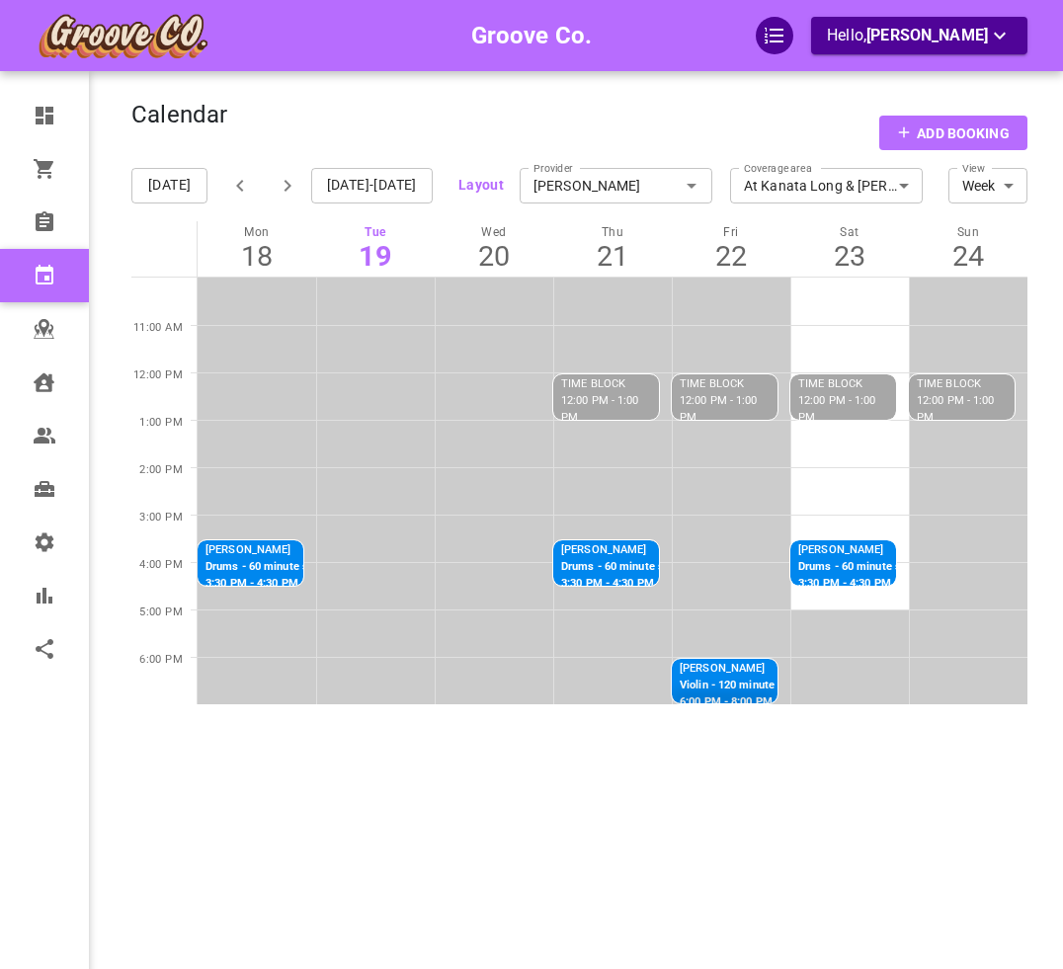
click at [279, 183] on icon "button" at bounding box center [288, 186] width 24 height 24
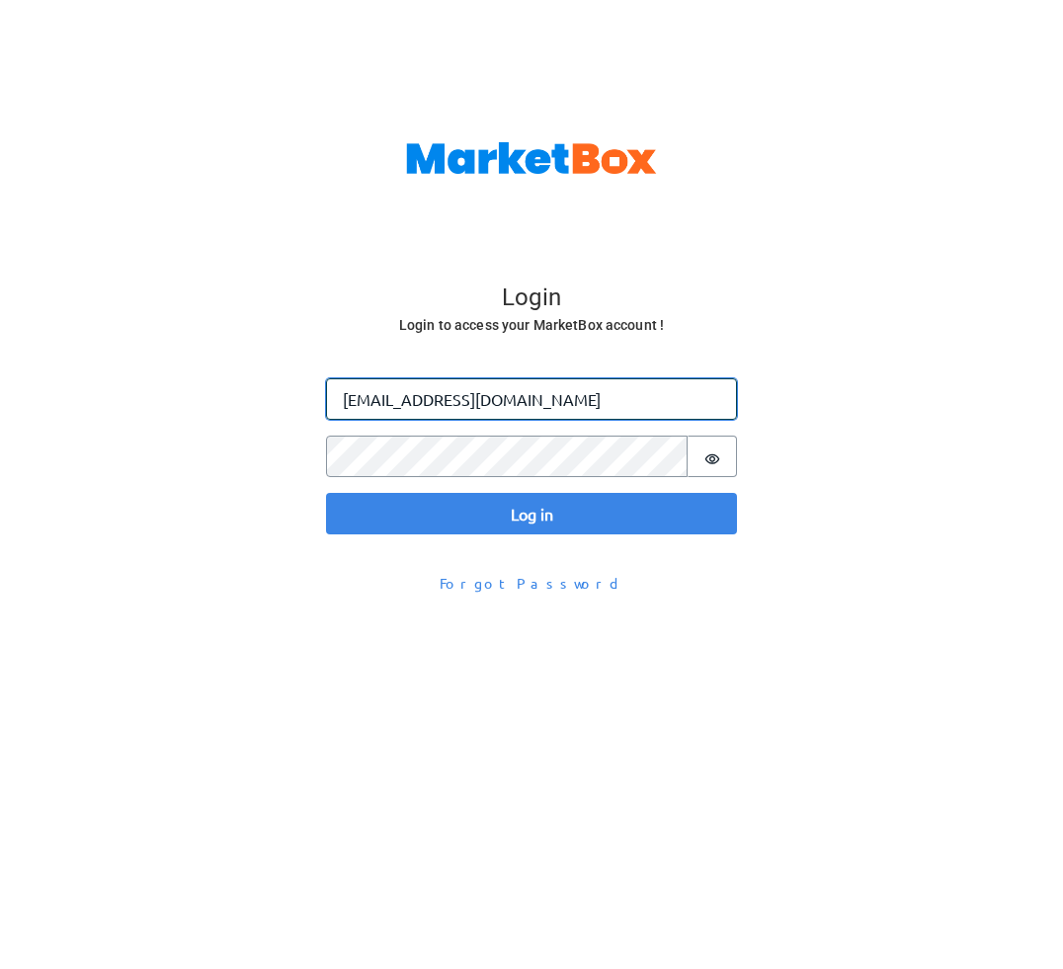
click at [382, 409] on input "omar@gomarketbox.com" at bounding box center [531, 398] width 411 height 41
type input "omar+heeyaw@gomarketbox.com"
click at [326, 493] on button "Log in" at bounding box center [531, 513] width 411 height 41
